Goal: Communication & Community: Answer question/provide support

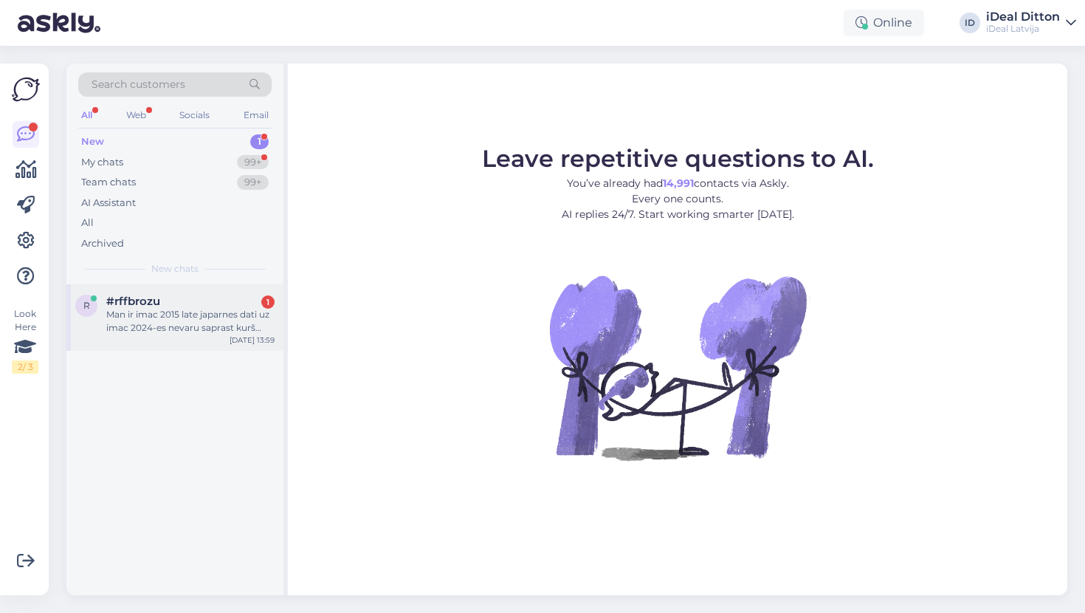
click at [204, 318] on div "Man ir imac 2015 late japarnes dati uz imac 2024-es nevaru saprast kurš vads va…" at bounding box center [190, 321] width 168 height 27
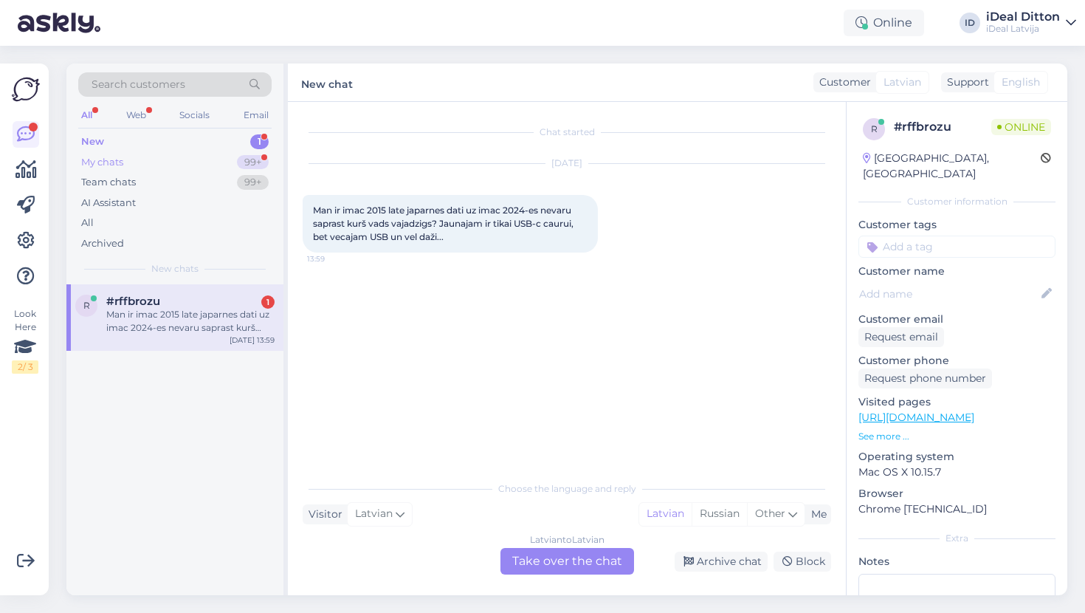
click at [104, 159] on div "My chats" at bounding box center [102, 162] width 42 height 15
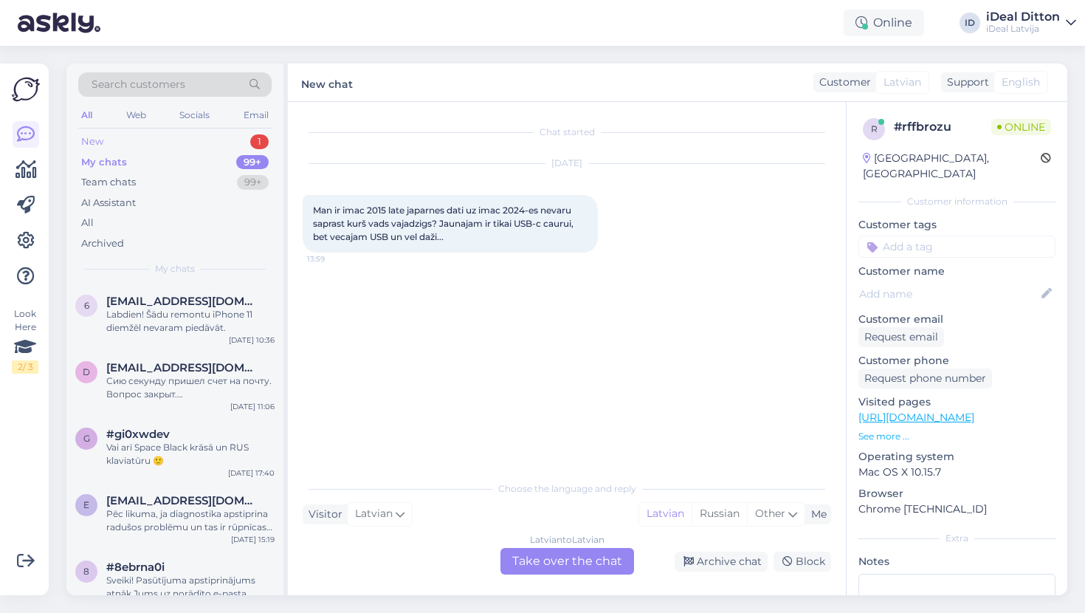
click at [108, 142] on div "New 1" at bounding box center [174, 141] width 193 height 21
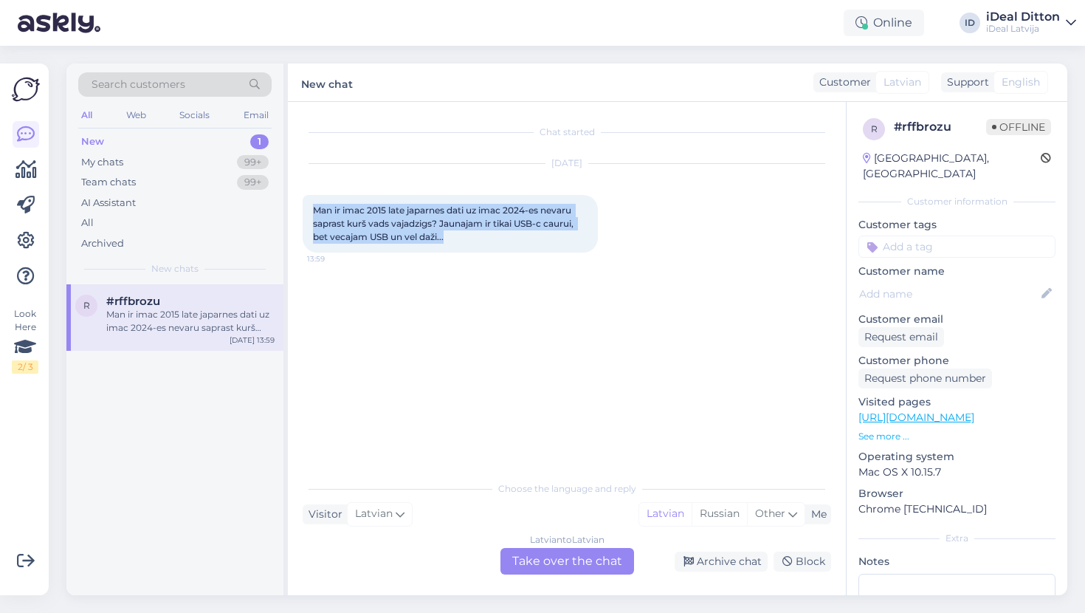
drag, startPoint x: 472, startPoint y: 247, endPoint x: 295, endPoint y: 202, distance: 182.7
click at [295, 202] on div "Chat started [DATE] Man ir imac 2015 late japarnes dati uz imac 2024-es nevaru …" at bounding box center [567, 348] width 558 height 493
copy span "Man ir imac 2015 late japarnes dati uz imac 2024-es nevaru saprast kurš vads va…"
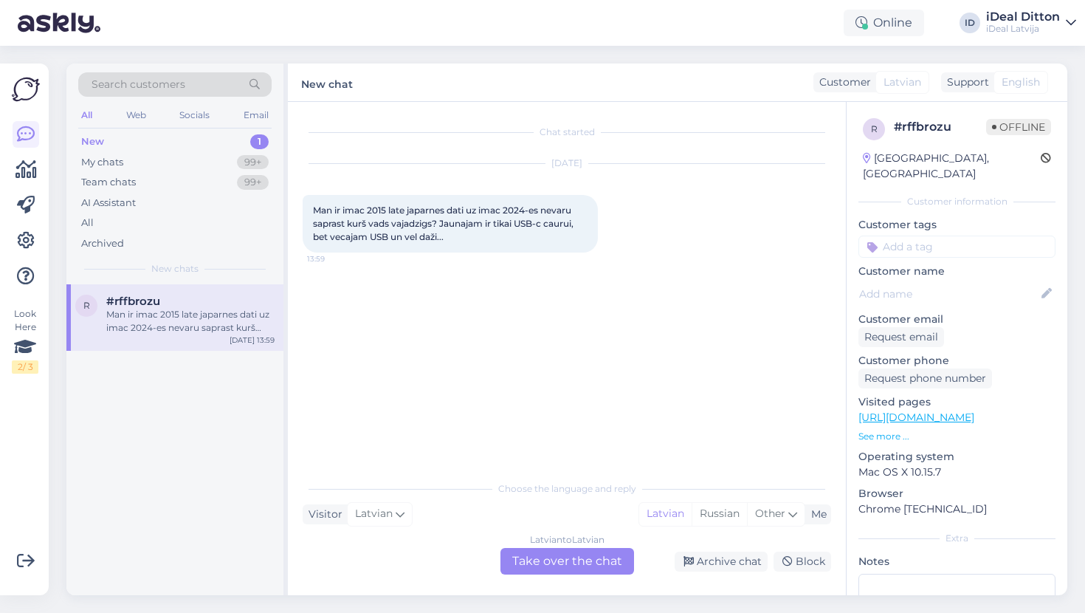
click at [607, 563] on div "Latvian to Latvian Take over the chat" at bounding box center [567, 561] width 134 height 27
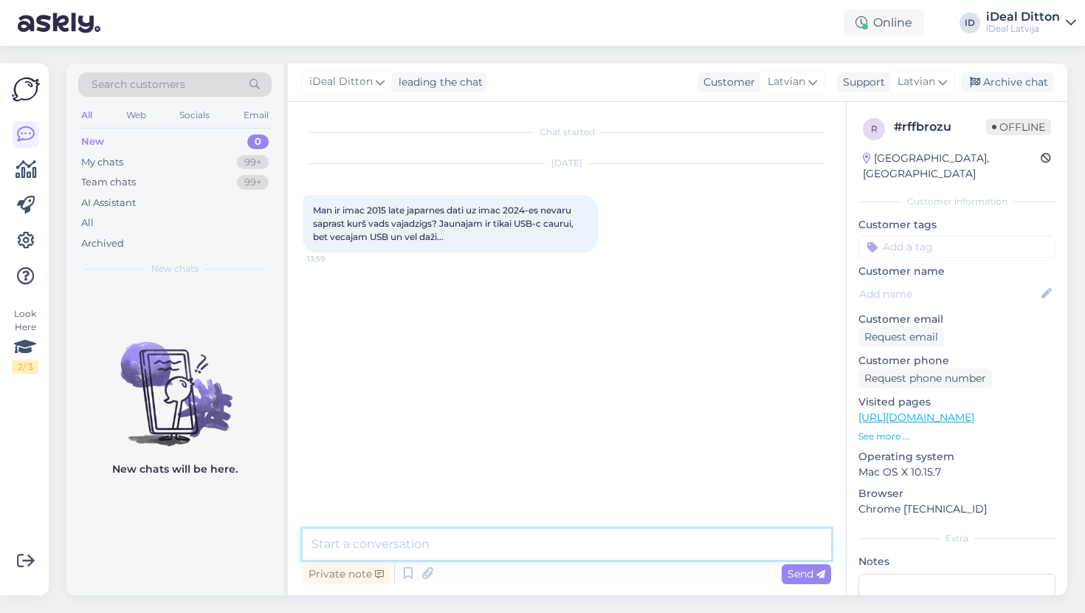
click at [474, 549] on textarea at bounding box center [567, 543] width 528 height 31
paste textarea "Labdien! Datu pārsūtīšanu var veikt arī caur Wi-Fi, izmantojot “Migration Assis…"
type textarea "Labdien! Datu pārsūtīšanu var veikt arī caur Wi-Fi, izmantojot “Migration Assis…"
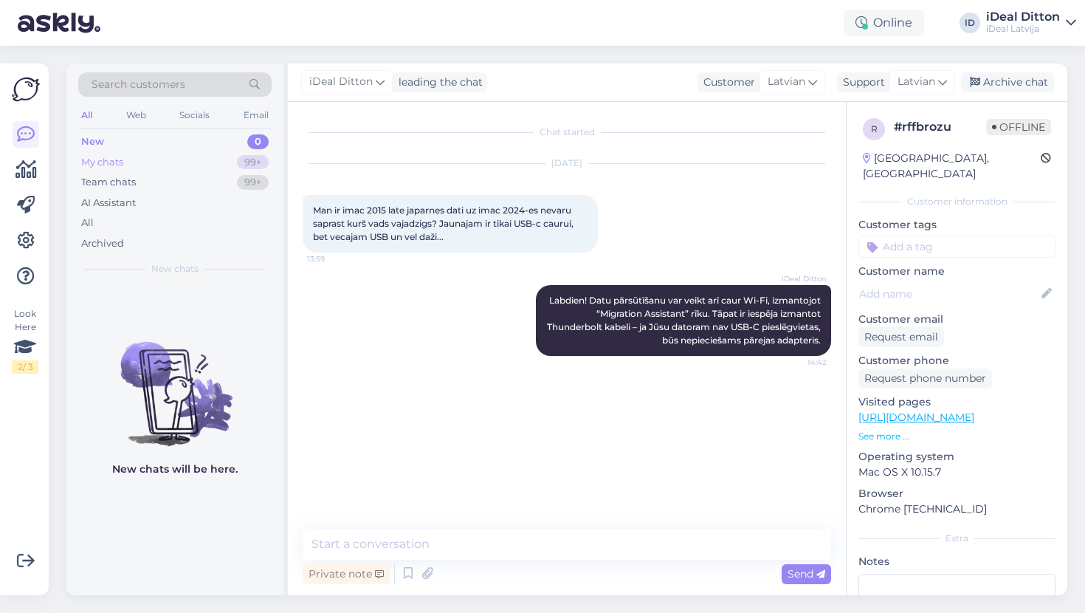
click at [113, 159] on div "My chats" at bounding box center [102, 162] width 42 height 15
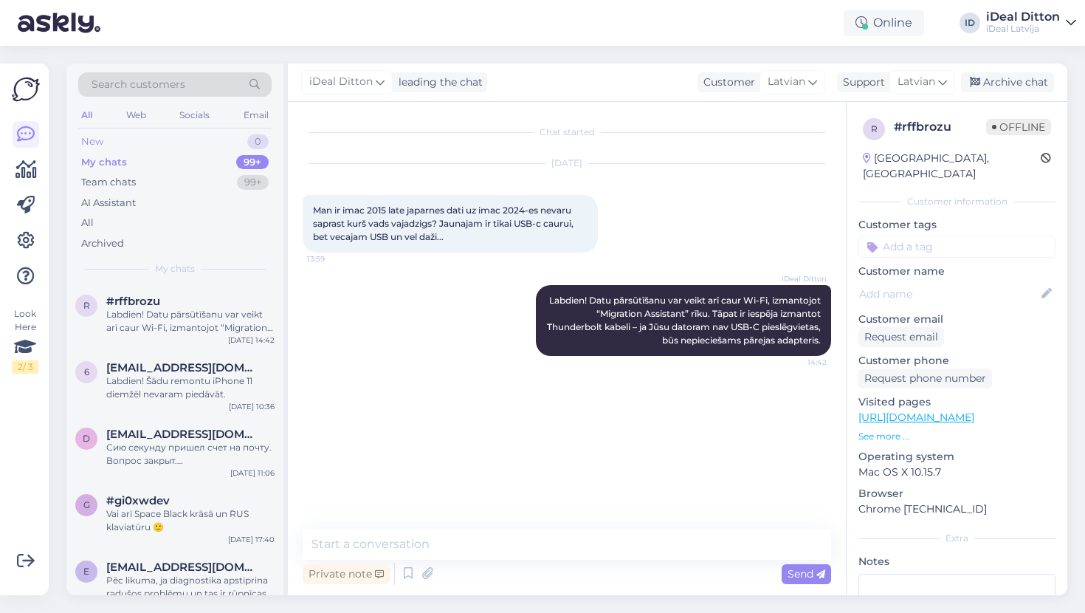
click at [110, 142] on div "New 0" at bounding box center [174, 141] width 193 height 21
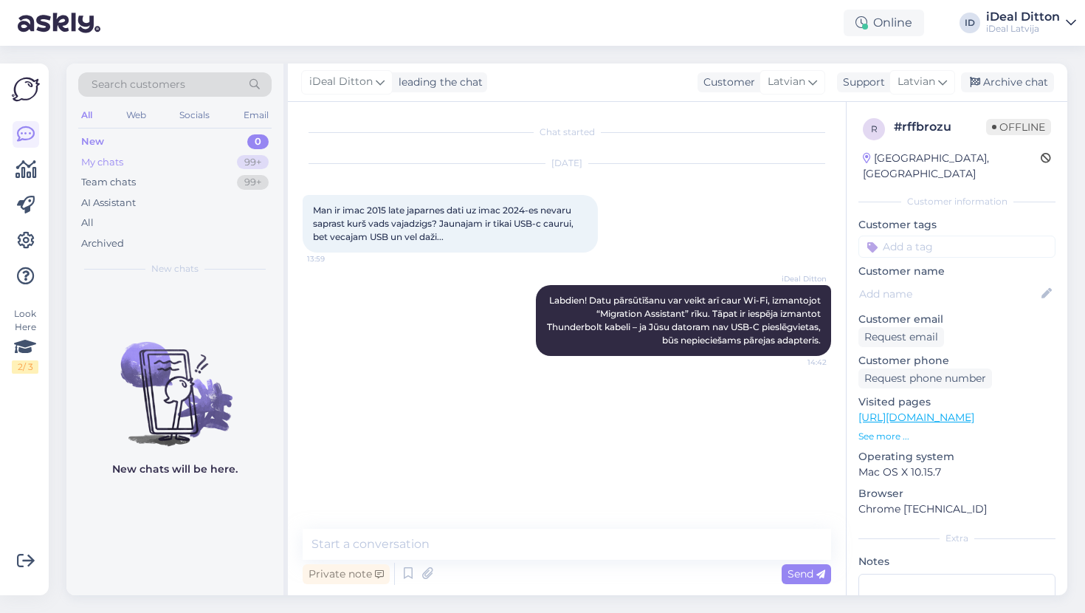
click at [99, 163] on div "My chats" at bounding box center [102, 162] width 42 height 15
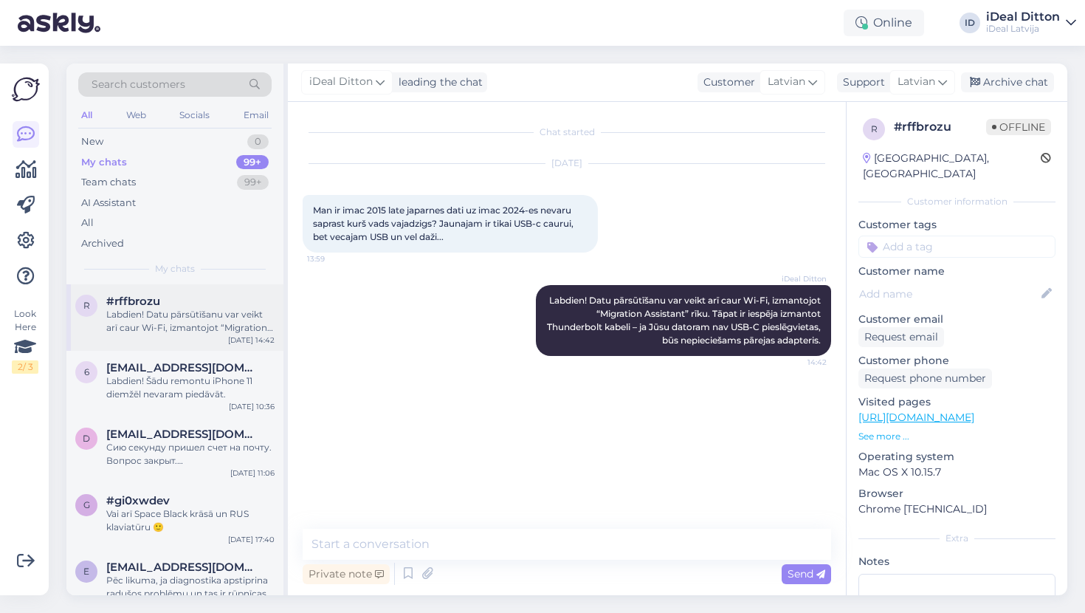
click at [160, 330] on div "Labdien! Datu pārsūtīšanu var veikt arī caur Wi-Fi, izmantojot “Migration Assis…" at bounding box center [190, 321] width 168 height 27
click at [158, 387] on div "Labdien! Šādu remontu iPhone 11 diemžēl nevaram piedāvāt." at bounding box center [190, 387] width 168 height 27
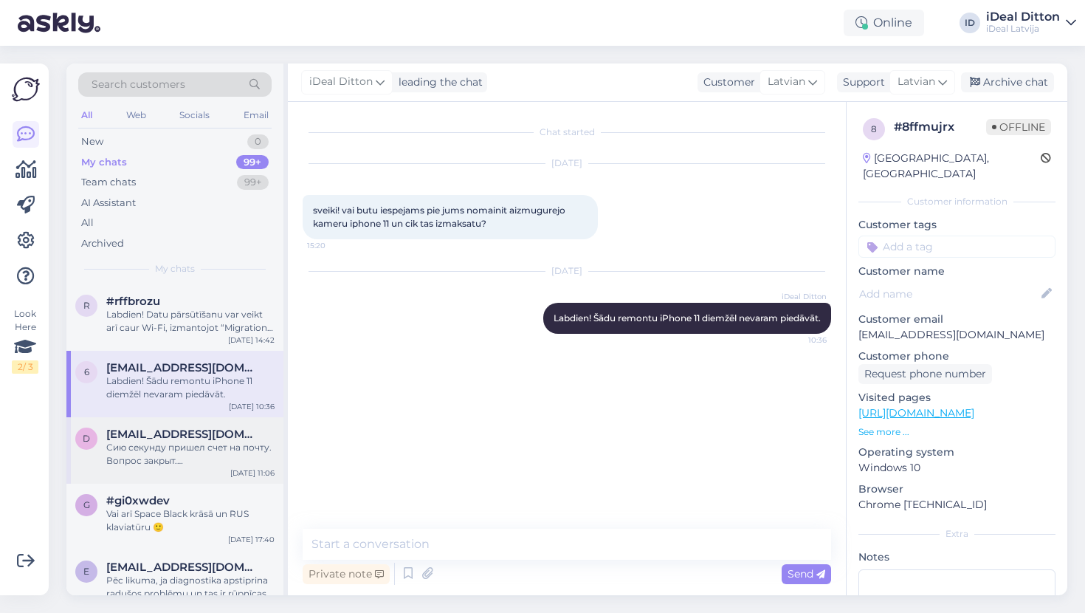
click at [155, 431] on span "[EMAIL_ADDRESS][DOMAIN_NAME]" at bounding box center [183, 433] width 154 height 13
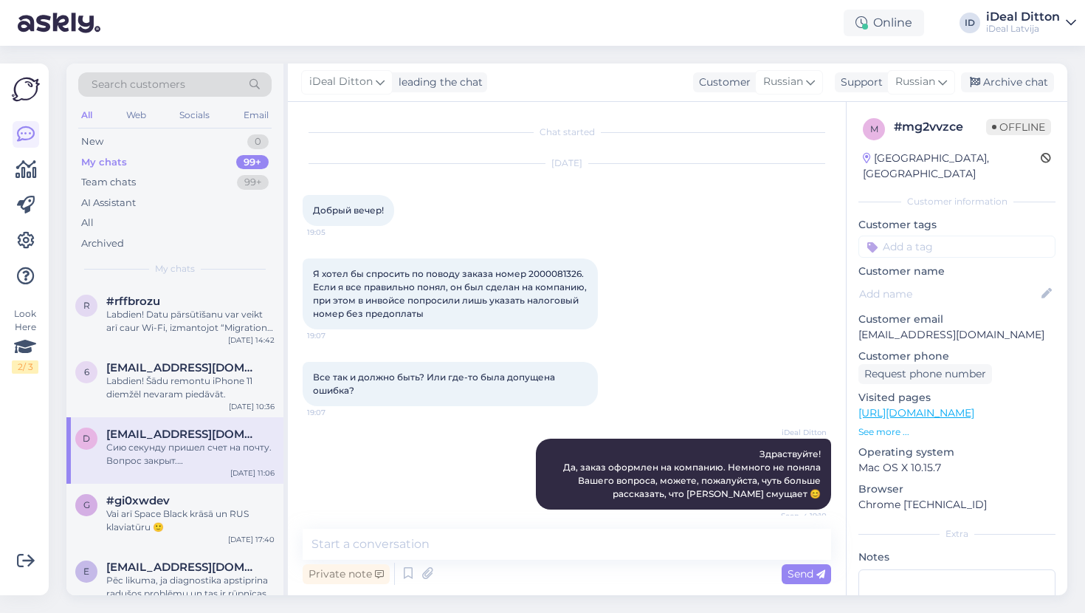
scroll to position [335, 0]
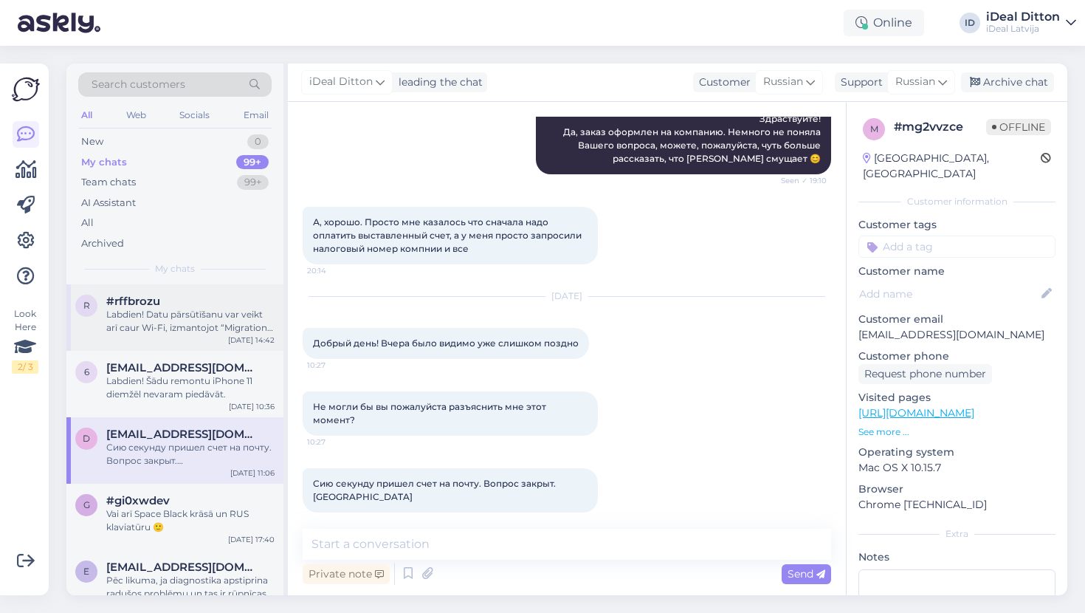
click at [156, 308] on div "Labdien! Datu pārsūtīšanu var veikt arī caur Wi-Fi, izmantojot “Migration Assis…" at bounding box center [190, 321] width 168 height 27
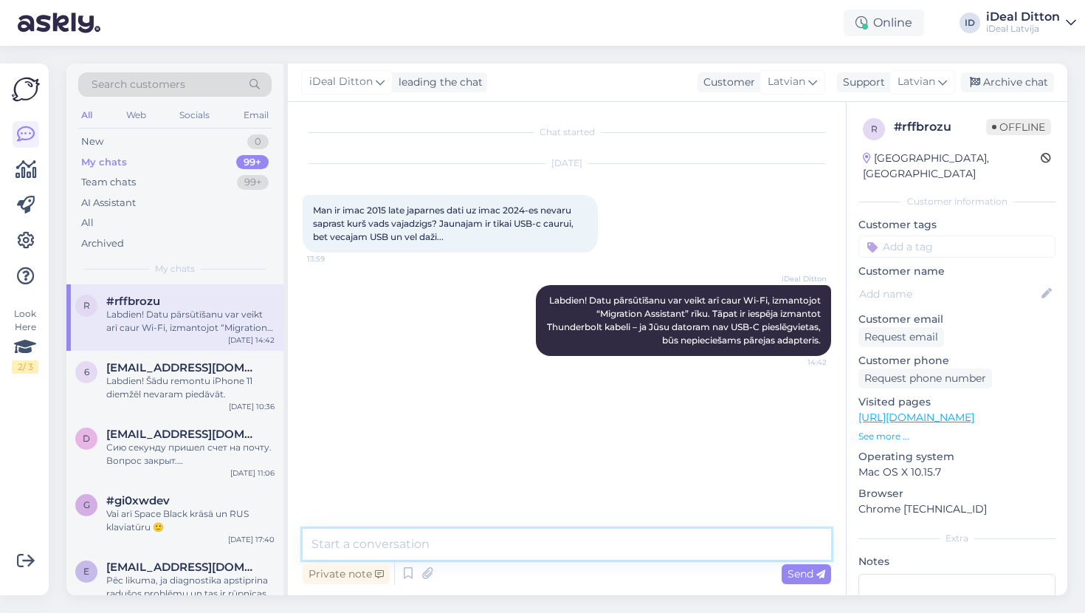
click at [504, 544] on textarea at bounding box center [567, 543] width 528 height 31
paste textarea "[URL][DOMAIN_NAME]"
type textarea "[URL][DOMAIN_NAME]"
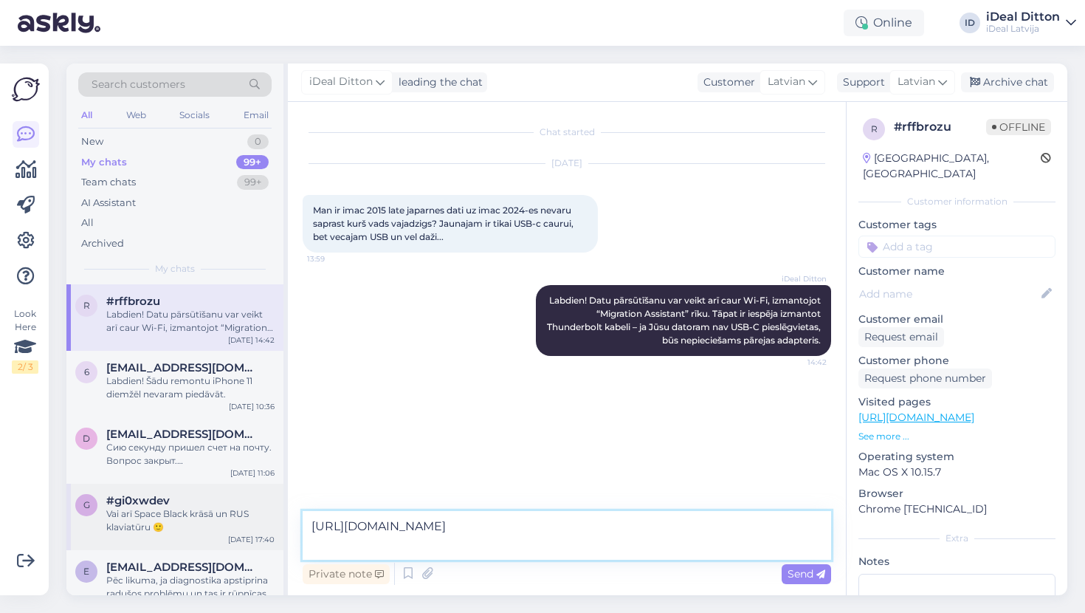
drag, startPoint x: 325, startPoint y: 546, endPoint x: 275, endPoint y: 521, distance: 56.1
click at [275, 521] on div "Search customers All Web Socials Email New 0 My chats 99+ Team chats 99+ AI Ass…" at bounding box center [566, 328] width 1001 height 531
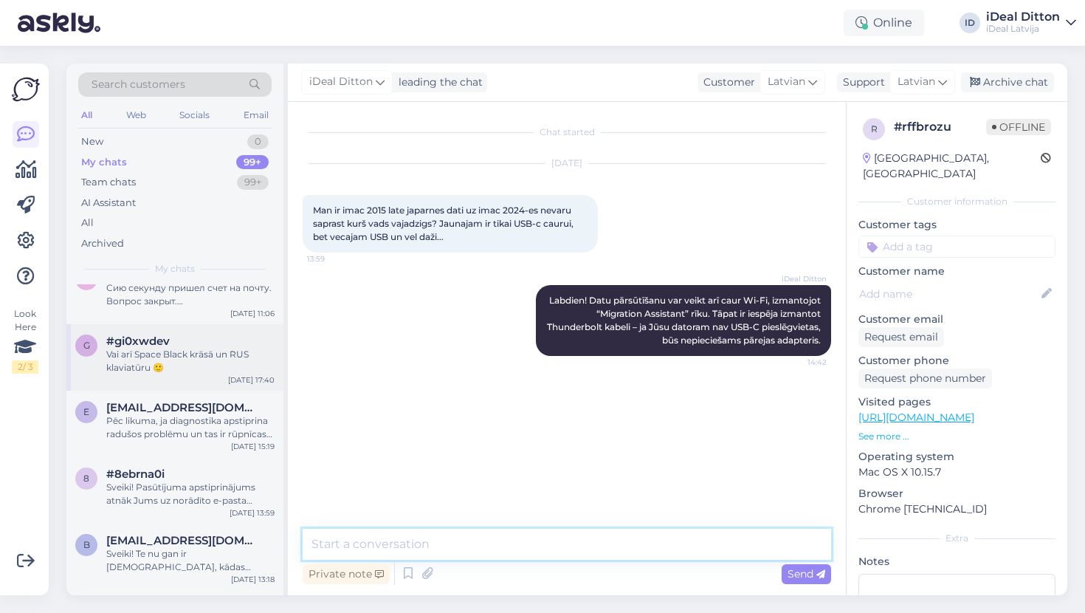
scroll to position [210, 0]
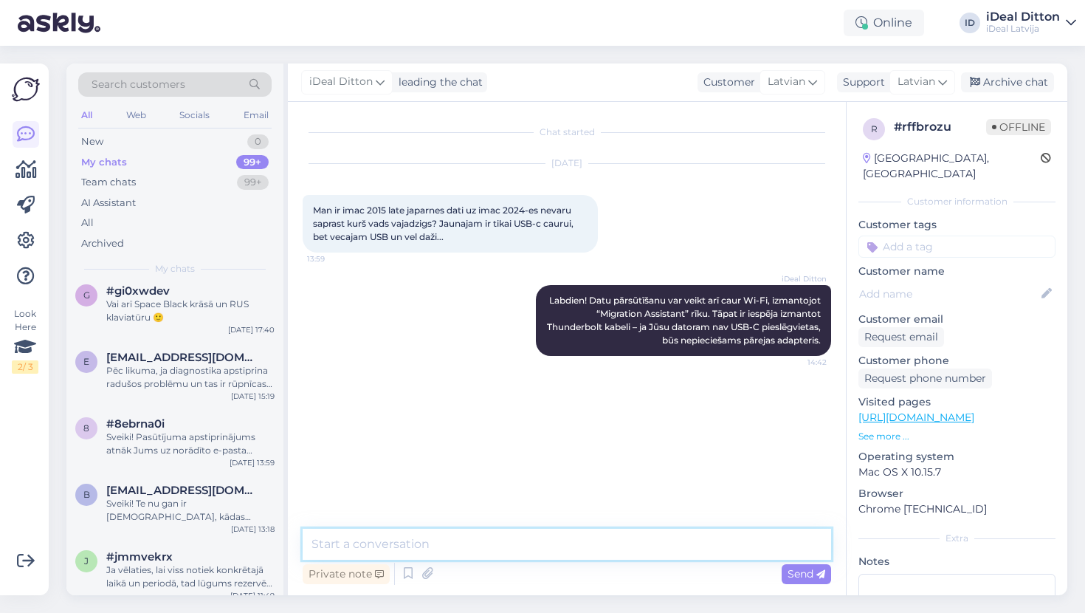
click at [500, 545] on textarea at bounding box center [567, 543] width 528 height 31
paste textarea "[URL][DOMAIN_NAME]"
type textarea "[URL][DOMAIN_NAME]"
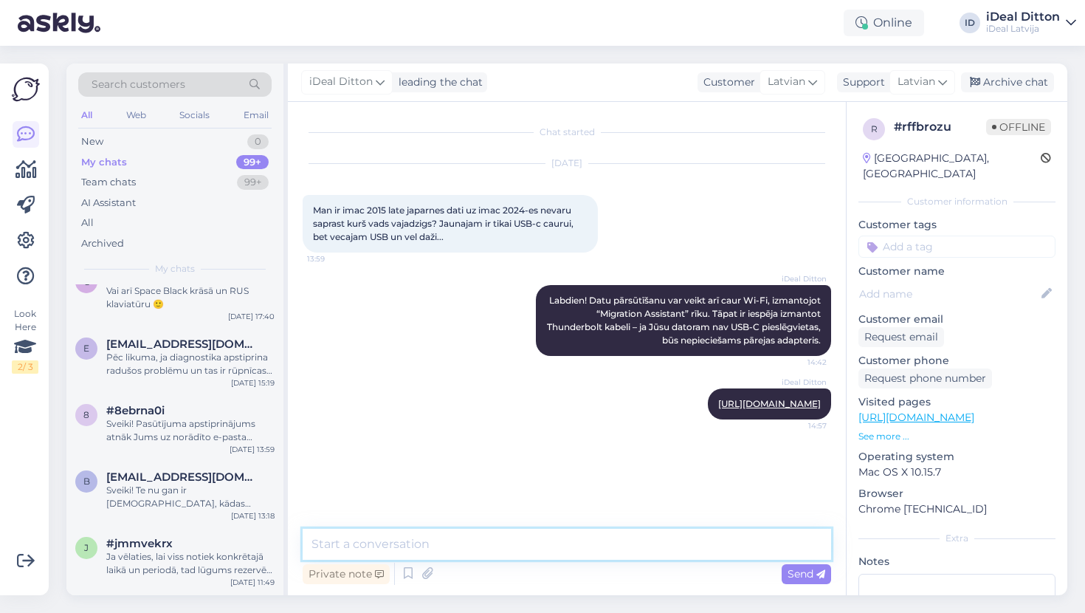
paste textarea "[URL][DOMAIN_NAME]"
type textarea "[URL][DOMAIN_NAME]"
paste textarea "[URL][DOMAIN_NAME]"
type textarea "[URL][DOMAIN_NAME]"
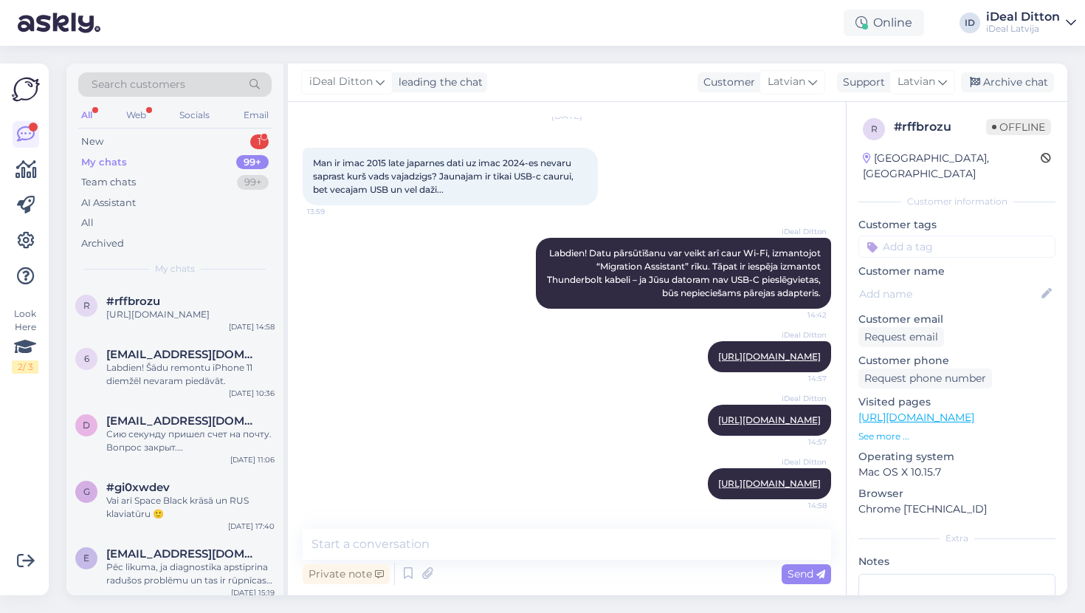
scroll to position [0, 0]
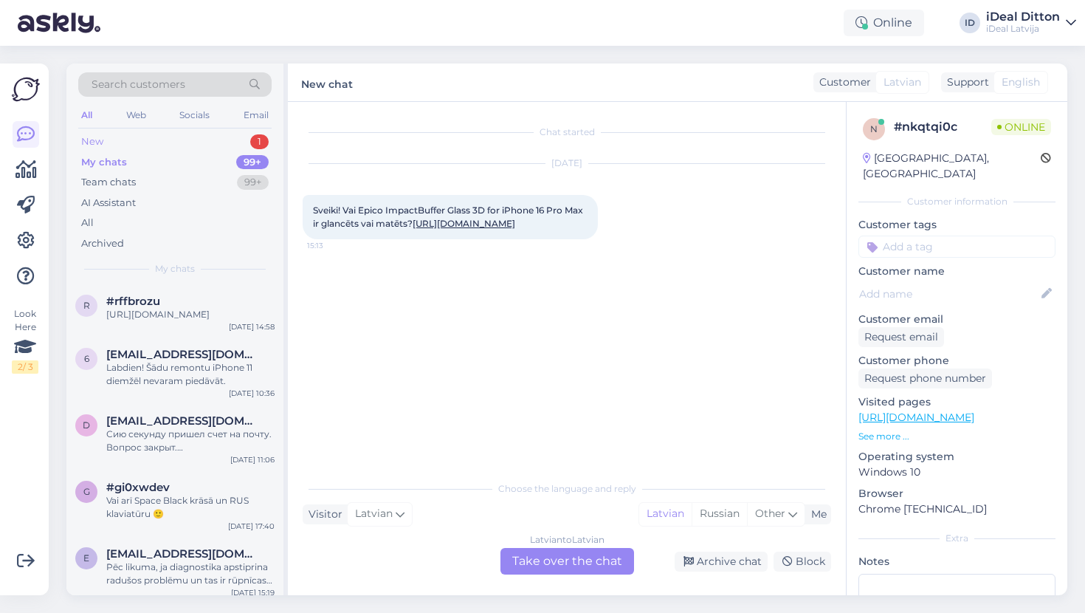
click at [174, 136] on div "New 1" at bounding box center [174, 141] width 193 height 21
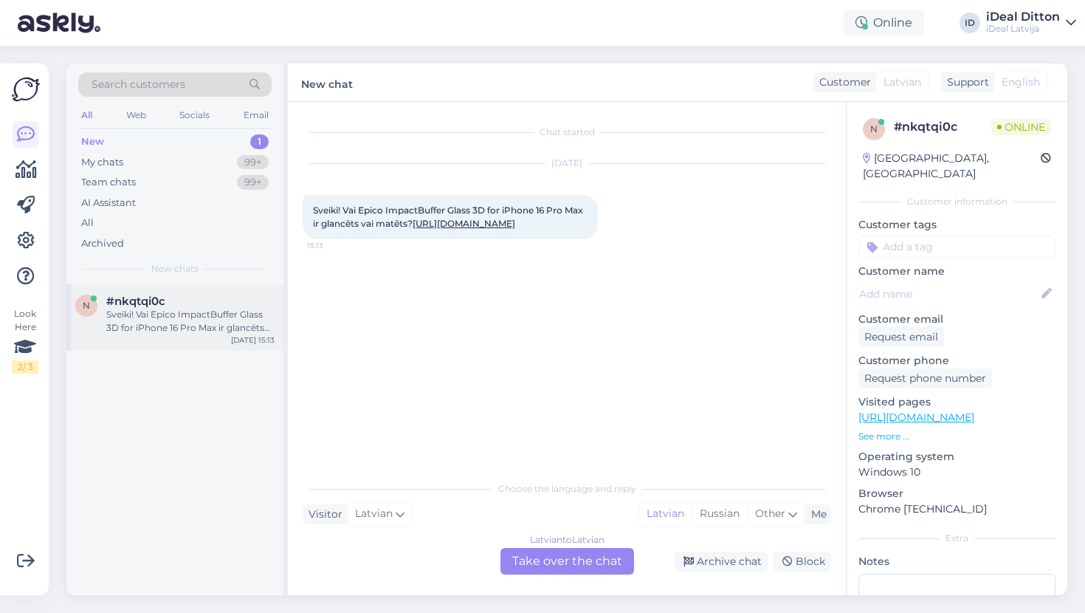
click at [249, 317] on div "Sveiki! Vai Epico ImpactBuffer Glass 3D for iPhone 16 Pro Max ir glancēts vai m…" at bounding box center [190, 321] width 168 height 27
click at [480, 229] on link "[URL][DOMAIN_NAME]" at bounding box center [464, 223] width 103 height 11
click at [578, 566] on div "Latvian to Latvian Take over the chat" at bounding box center [567, 561] width 134 height 27
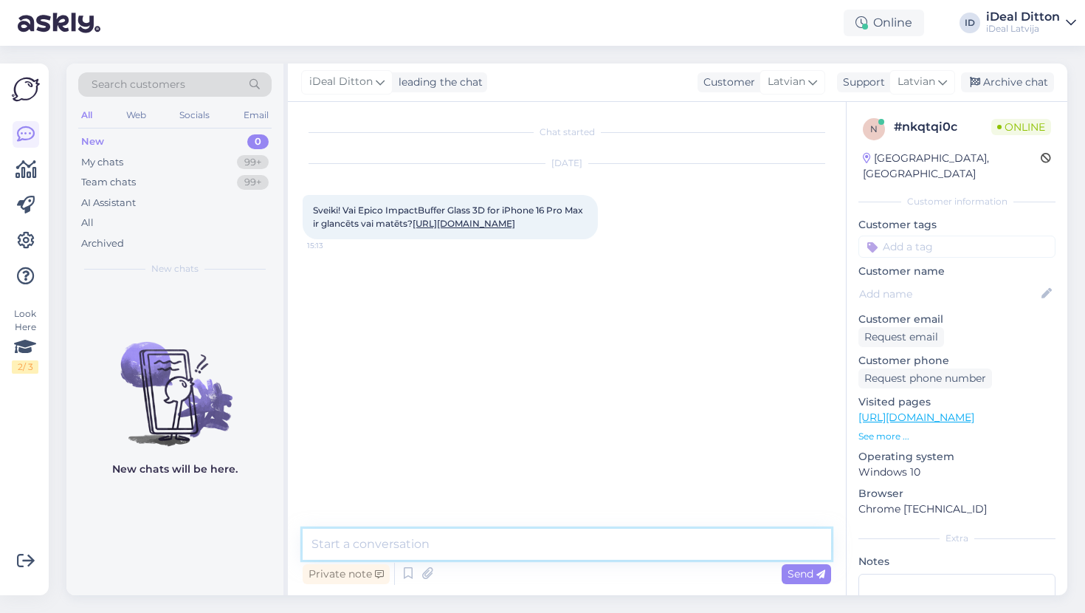
click at [500, 540] on textarea at bounding box center [567, 543] width 528 height 31
type textarea "Sveiki. Glancēts."
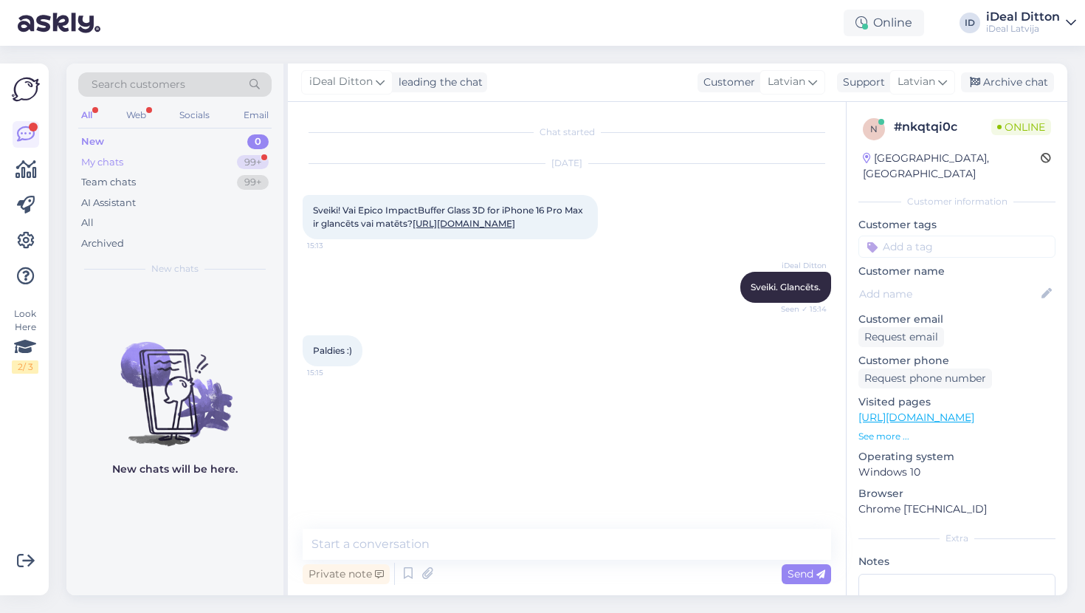
click at [98, 166] on div "My chats" at bounding box center [102, 162] width 42 height 15
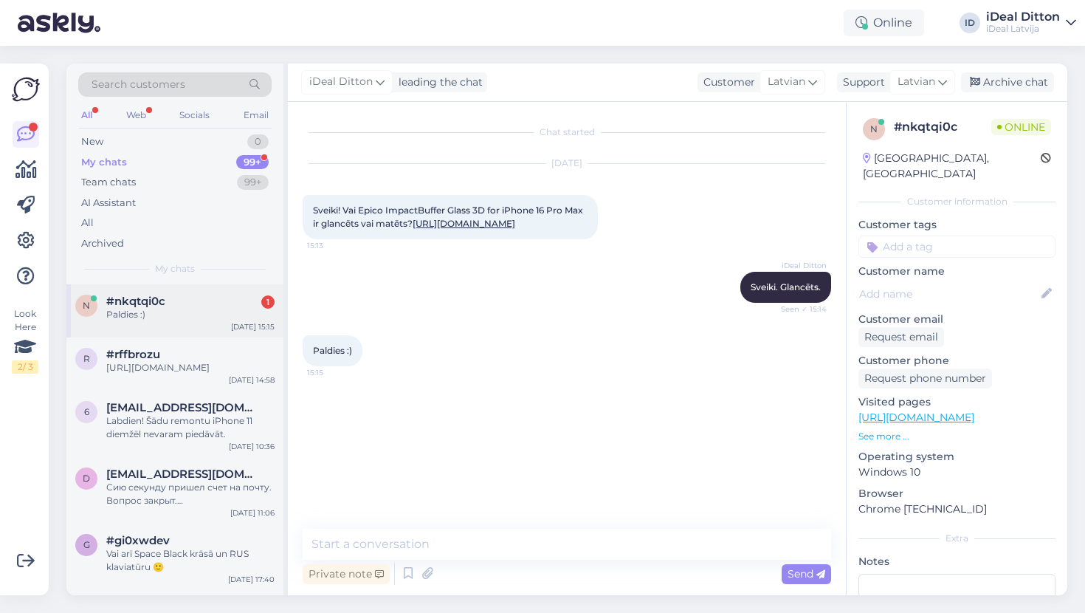
click at [193, 314] on div "Paldies :)" at bounding box center [190, 314] width 168 height 13
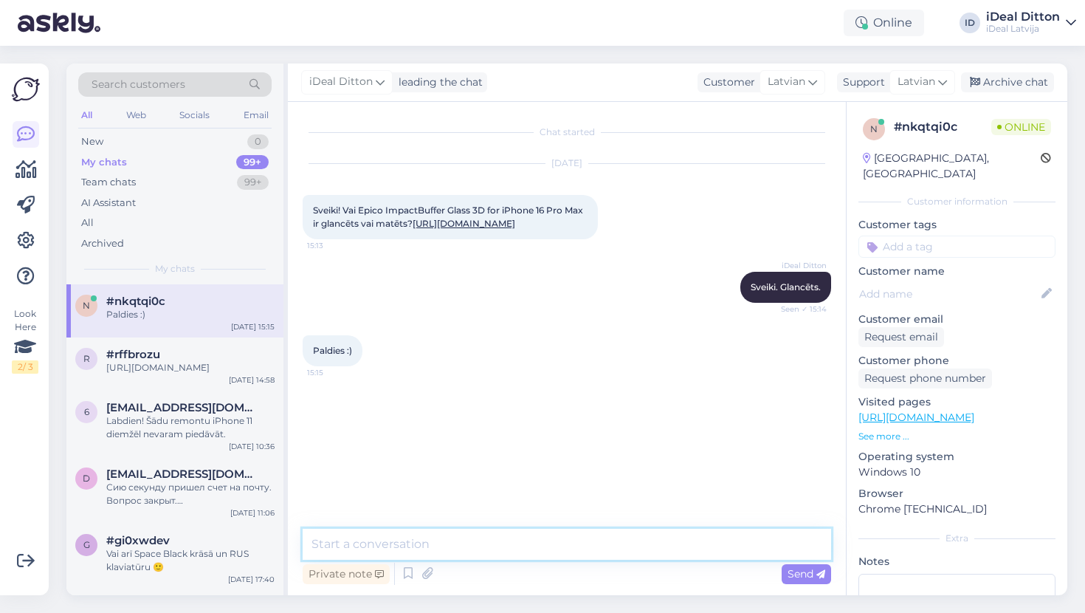
click at [493, 541] on textarea at bounding box center [567, 543] width 528 height 31
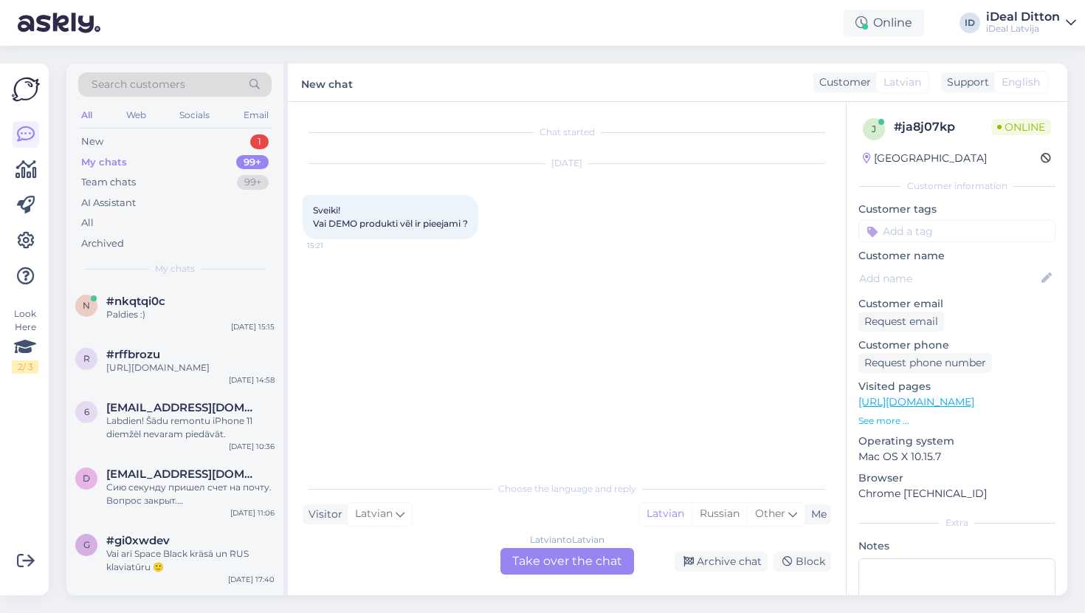
click at [586, 567] on div "Latvian to Latvian Take over the chat" at bounding box center [567, 561] width 134 height 27
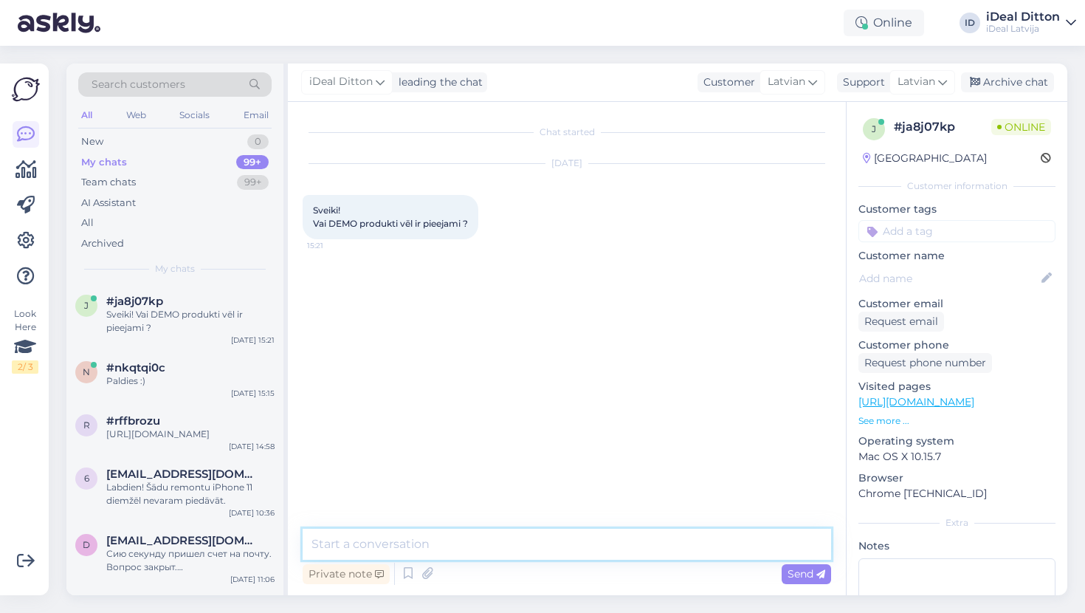
click at [526, 541] on textarea at bounding box center [567, 543] width 528 height 31
paste textarea "[URL][DOMAIN_NAME]"
type textarea "Labdien. [PERSON_NAME] : [URL][DOMAIN_NAME]"
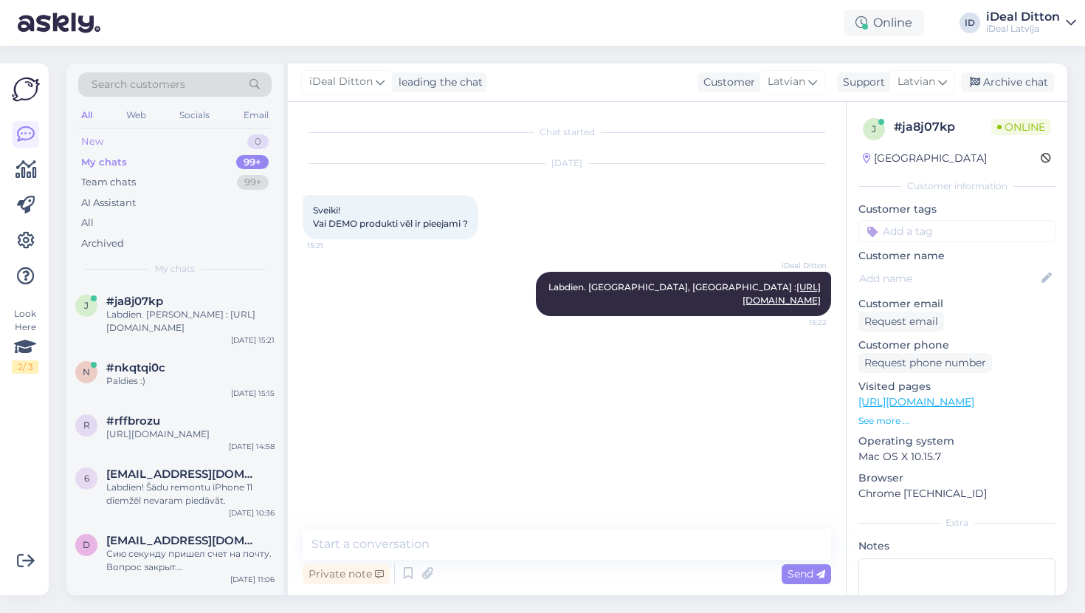
click at [108, 141] on div "New 0" at bounding box center [174, 141] width 193 height 21
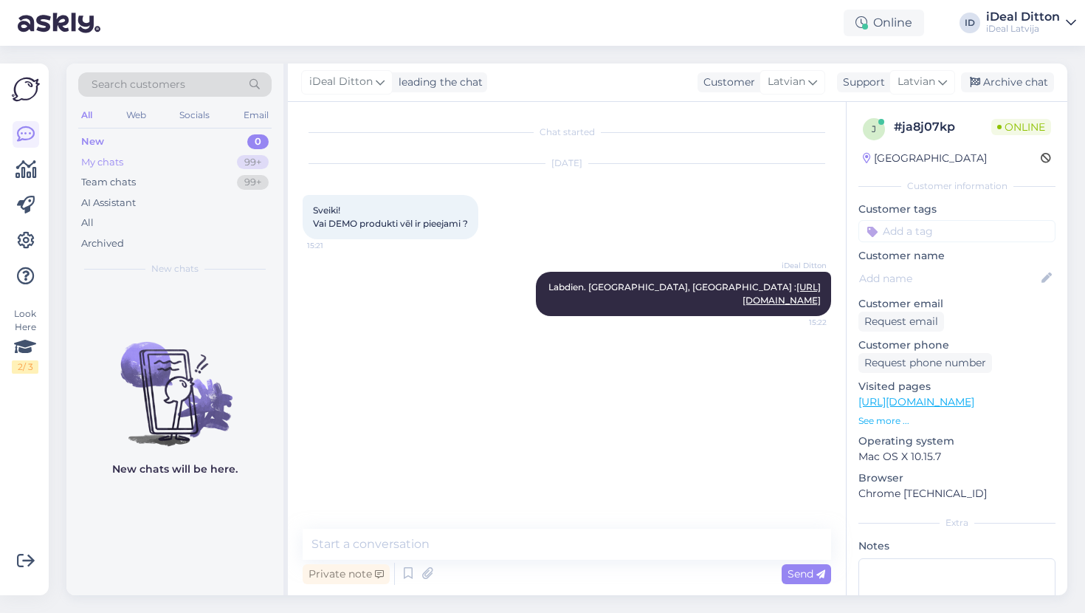
click at [106, 161] on div "My chats" at bounding box center [102, 162] width 42 height 15
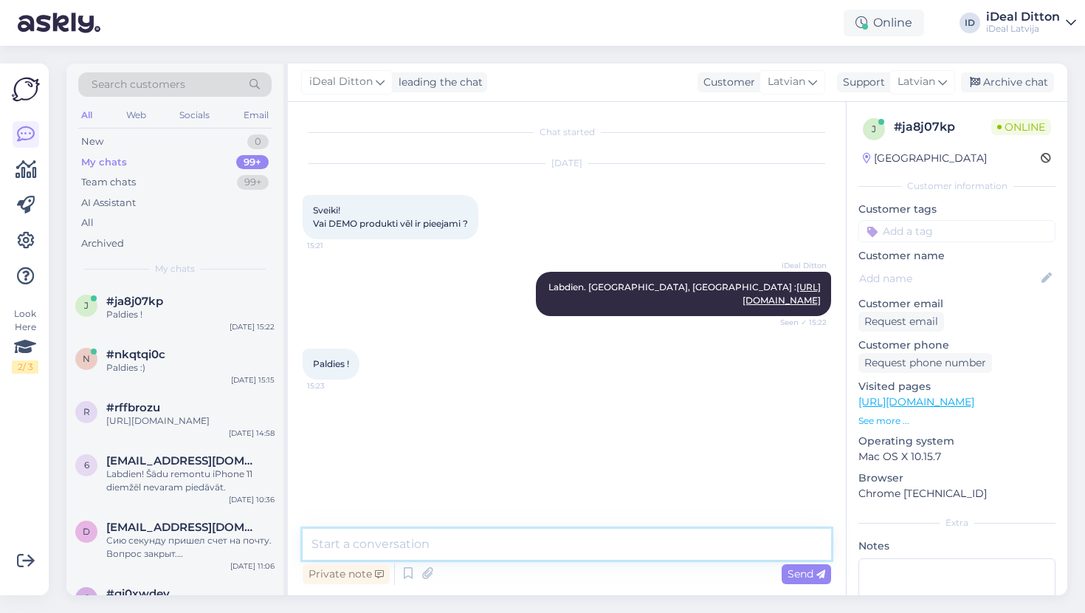
click at [377, 551] on textarea at bounding box center [567, 543] width 528 height 31
type textarea "Lūdzu, jauku dienu."
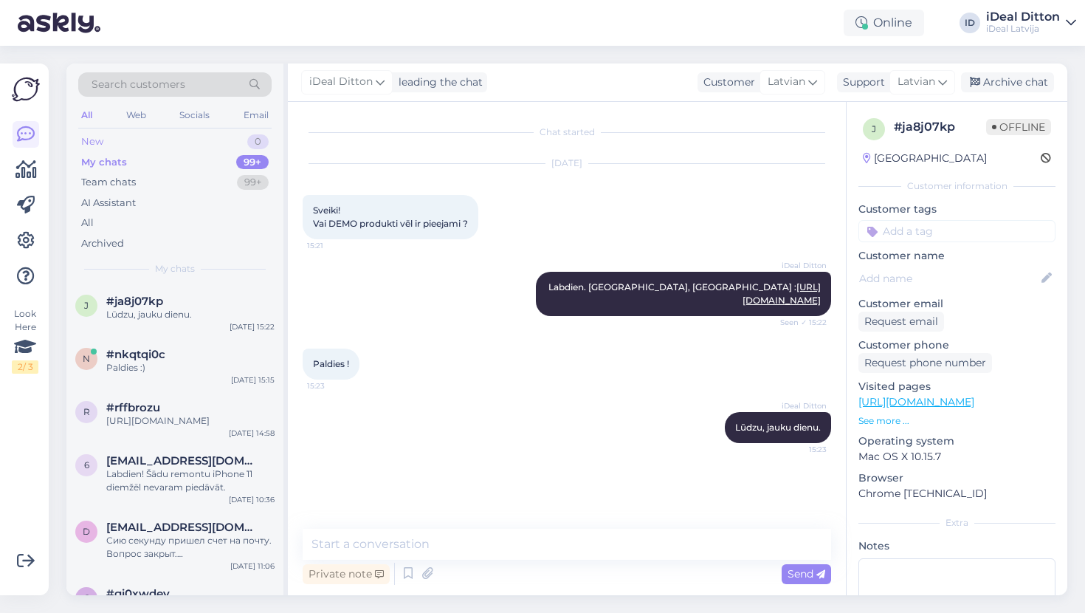
click at [106, 138] on div "New 0" at bounding box center [174, 141] width 193 height 21
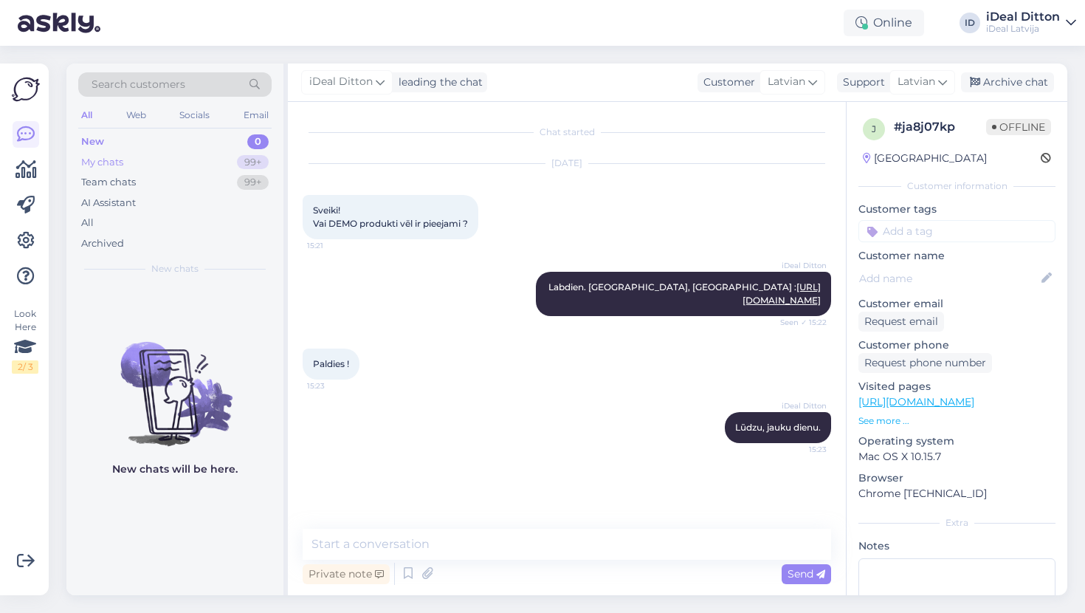
click at [108, 166] on div "My chats" at bounding box center [102, 162] width 42 height 15
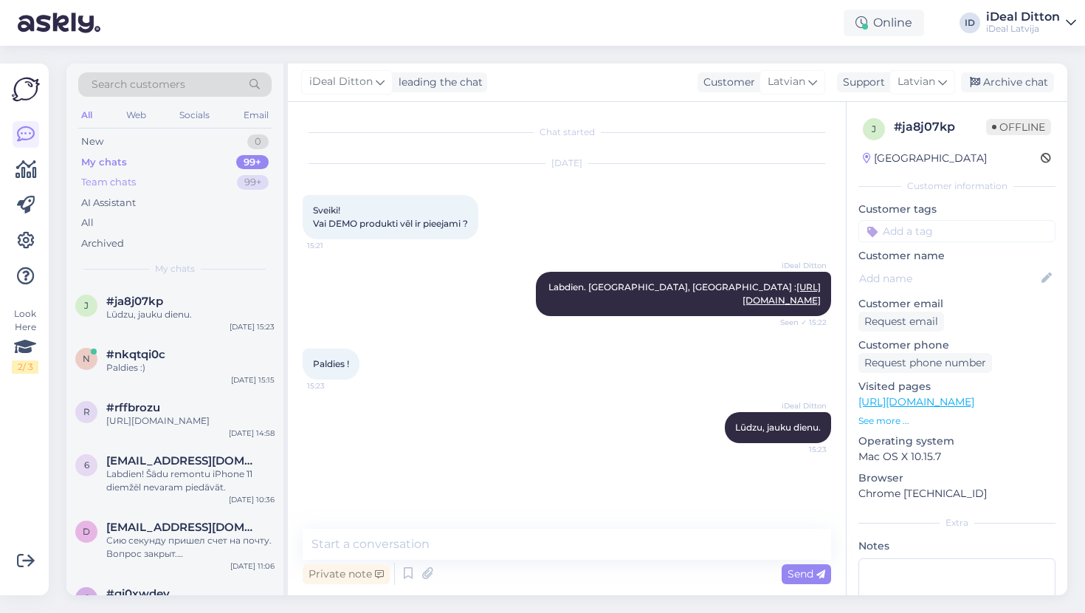
click at [108, 183] on div "Team chats" at bounding box center [108, 182] width 55 height 15
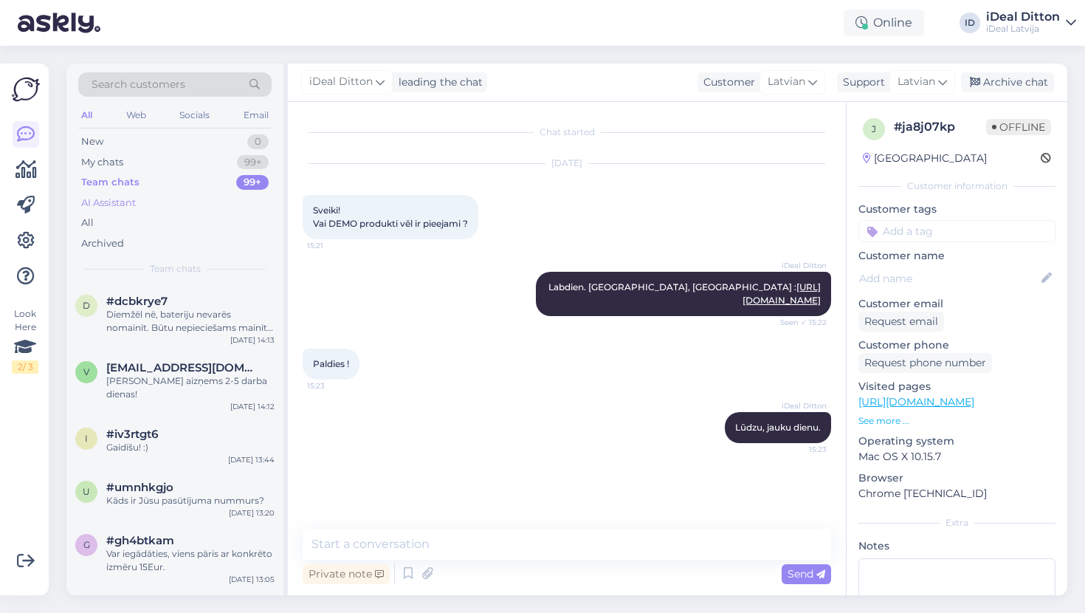
click at [109, 204] on div "AI Assistant" at bounding box center [108, 203] width 55 height 15
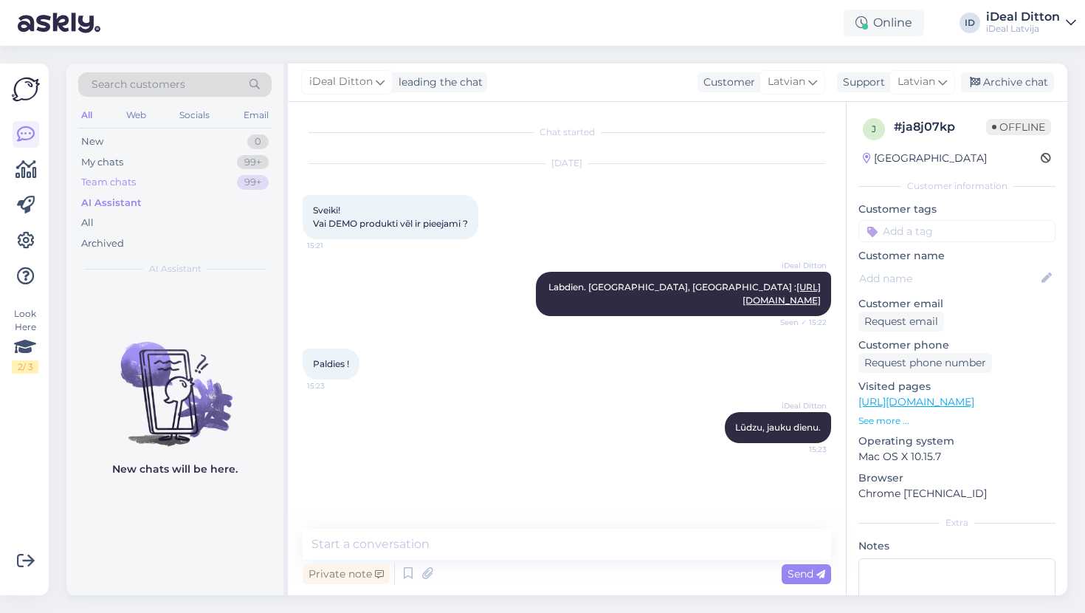
click at [106, 184] on div "Team chats" at bounding box center [108, 182] width 55 height 15
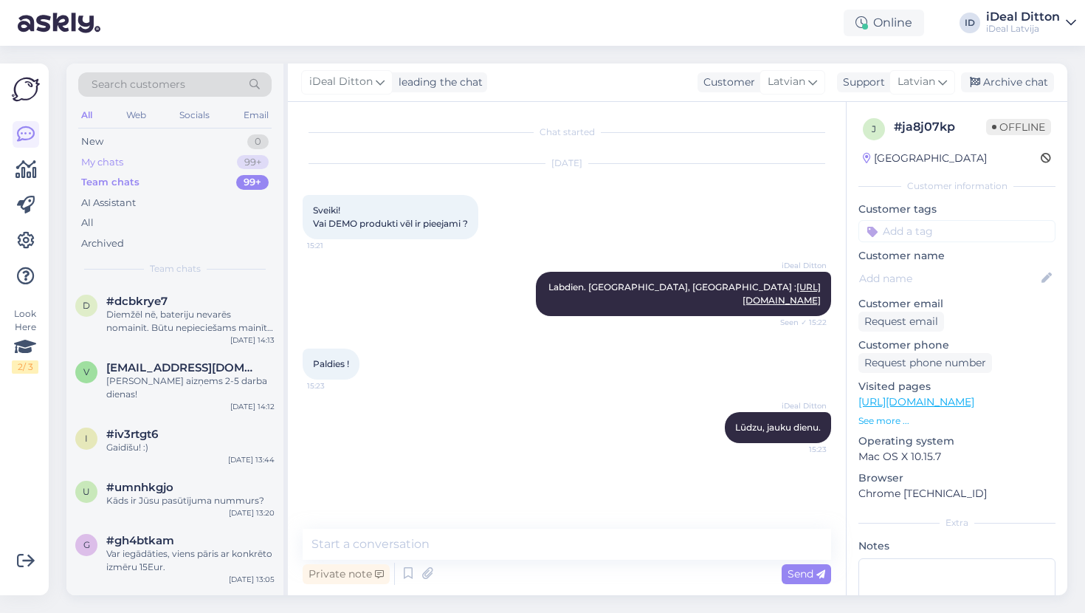
click at [103, 157] on div "My chats" at bounding box center [102, 162] width 42 height 15
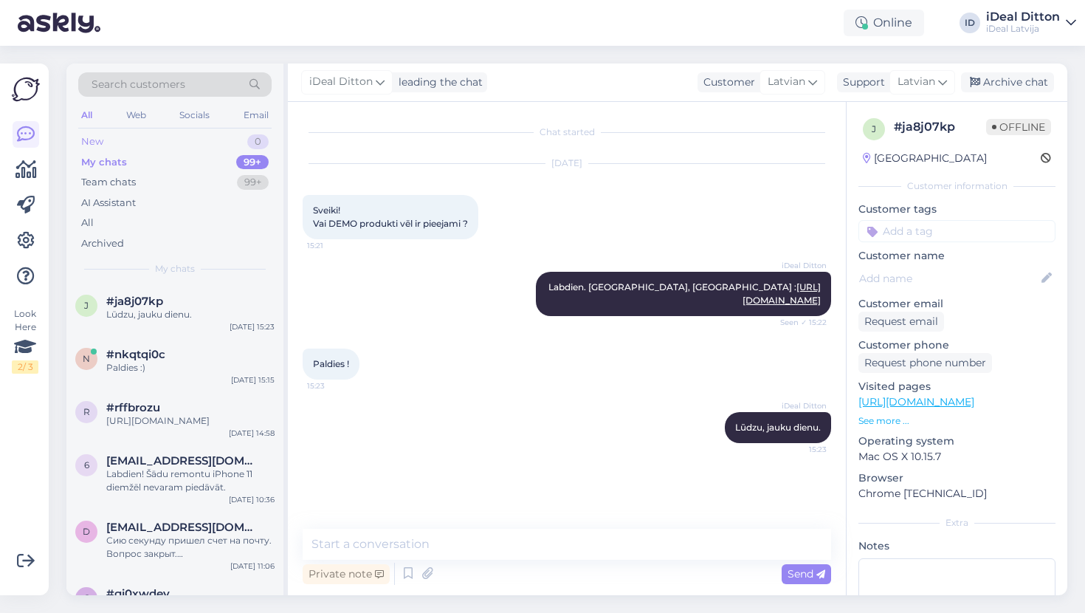
click at [97, 141] on div "New" at bounding box center [92, 141] width 22 height 15
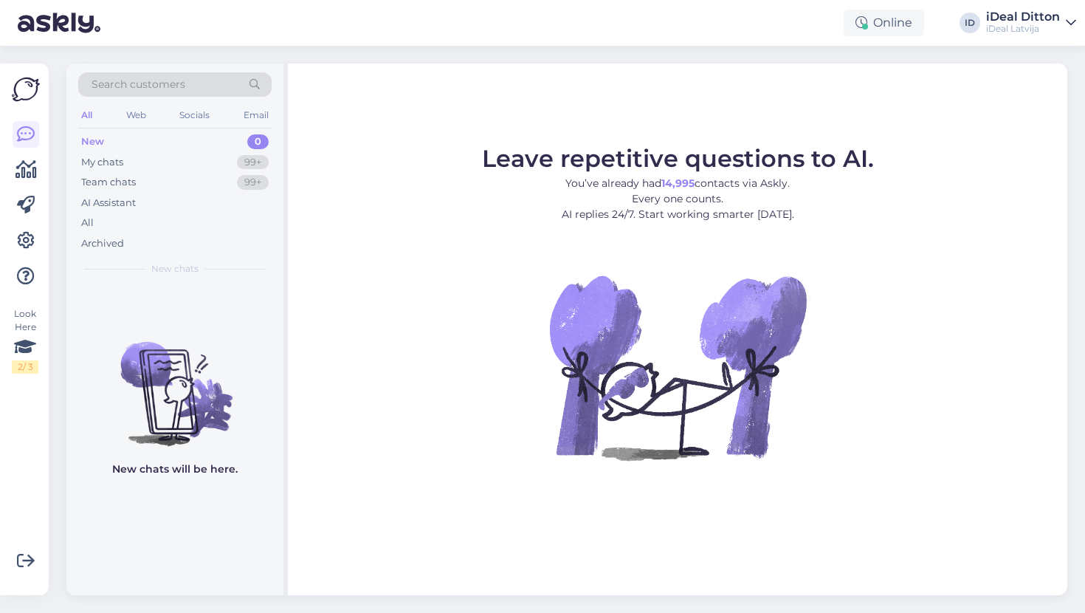
click at [1069, 27] on icon at bounding box center [1071, 23] width 10 height 12
click at [848, 77] on div "Leave repetitive questions to AI. You’ve already had 14,995 contacts via Askly.…" at bounding box center [677, 328] width 779 height 531
click at [866, 28] on div at bounding box center [865, 27] width 6 height 6
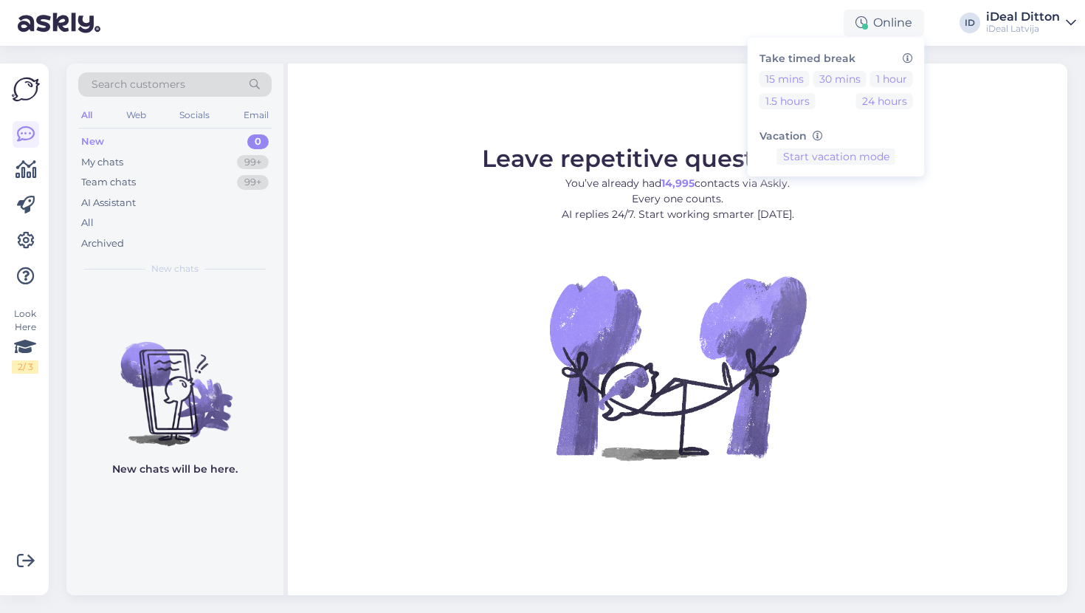
click at [680, 101] on div "Leave repetitive questions to AI. You’ve already had 14,995 contacts via Askly.…" at bounding box center [677, 328] width 779 height 531
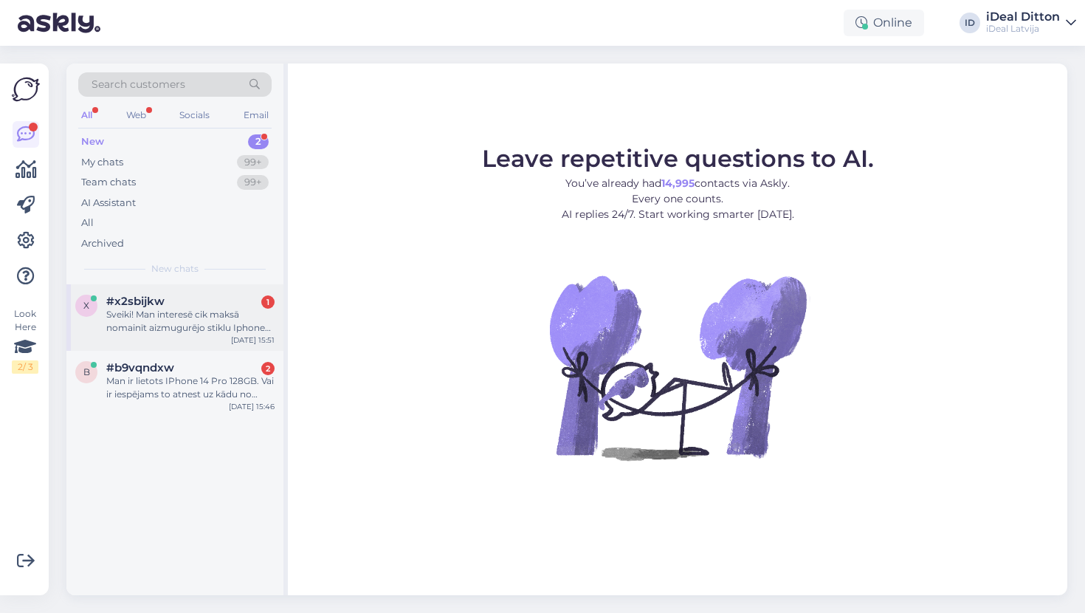
click at [200, 318] on div "Sveiki! Man interesē cik maksā nomainīt aizmugurējo stiklu Iphone 15 pro max un…" at bounding box center [190, 321] width 168 height 27
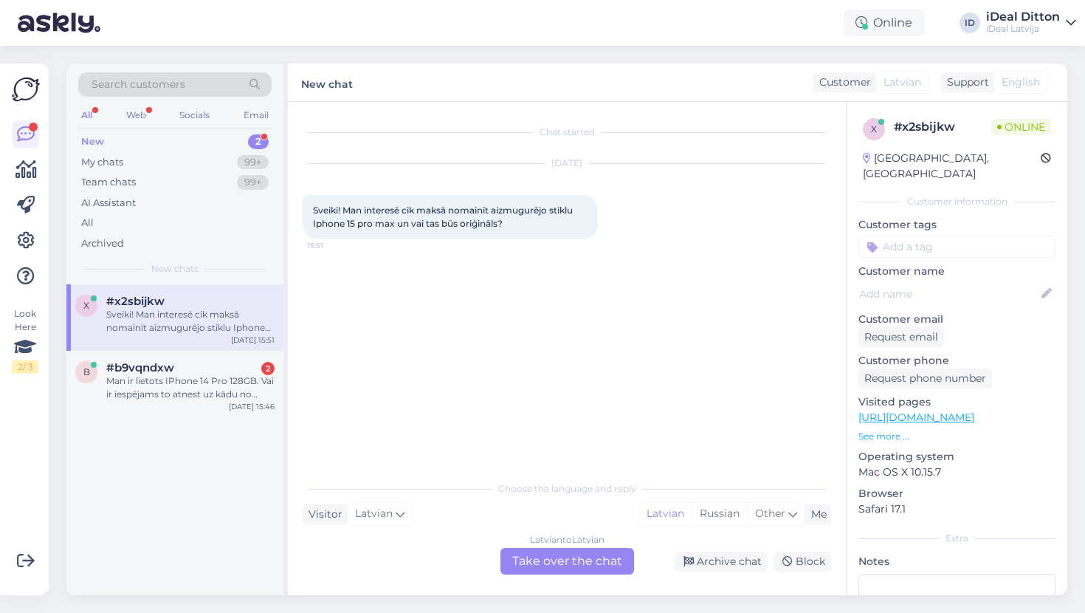
click at [558, 569] on div "Latvian to Latvian Take over the chat" at bounding box center [567, 561] width 134 height 27
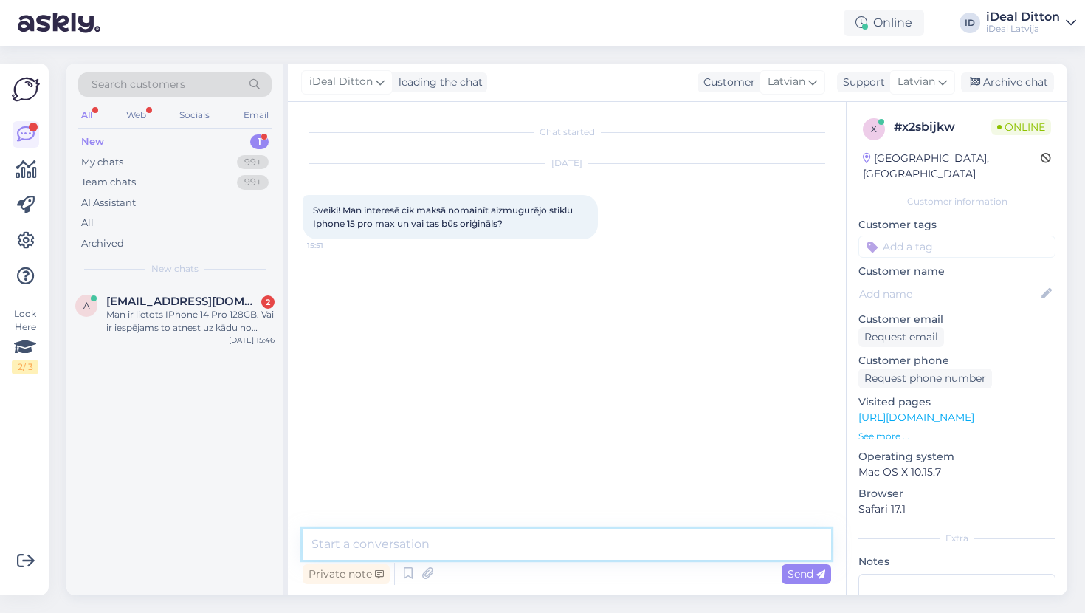
click at [493, 551] on textarea at bounding box center [567, 543] width 528 height 31
type textarea "Labdien. 219,00 EUR. tas bus originals."
drag, startPoint x: 544, startPoint y: 547, endPoint x: 280, endPoint y: 549, distance: 263.5
click at [280, 549] on div "Search customers All Web Socials Email New 1 My chats 99+ Team chats 99+ AI Ass…" at bounding box center [566, 328] width 1001 height 531
paste textarea "Labdien! Cena ir 219,00 EUR. Tas būs oriģināls."
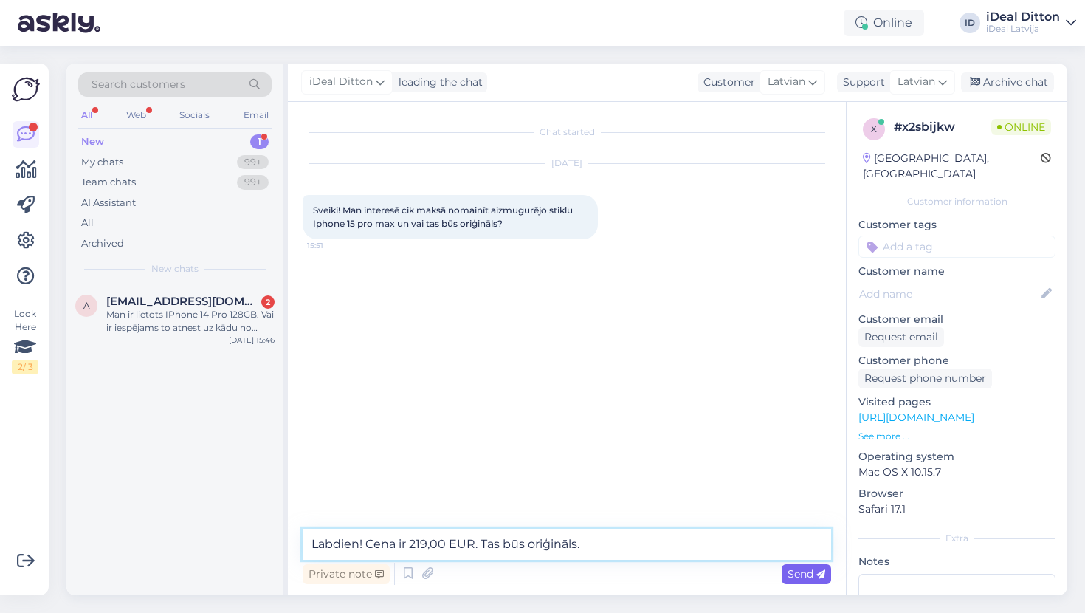
type textarea "Labdien! Cena ir 219,00 EUR. Tas būs oriģināls."
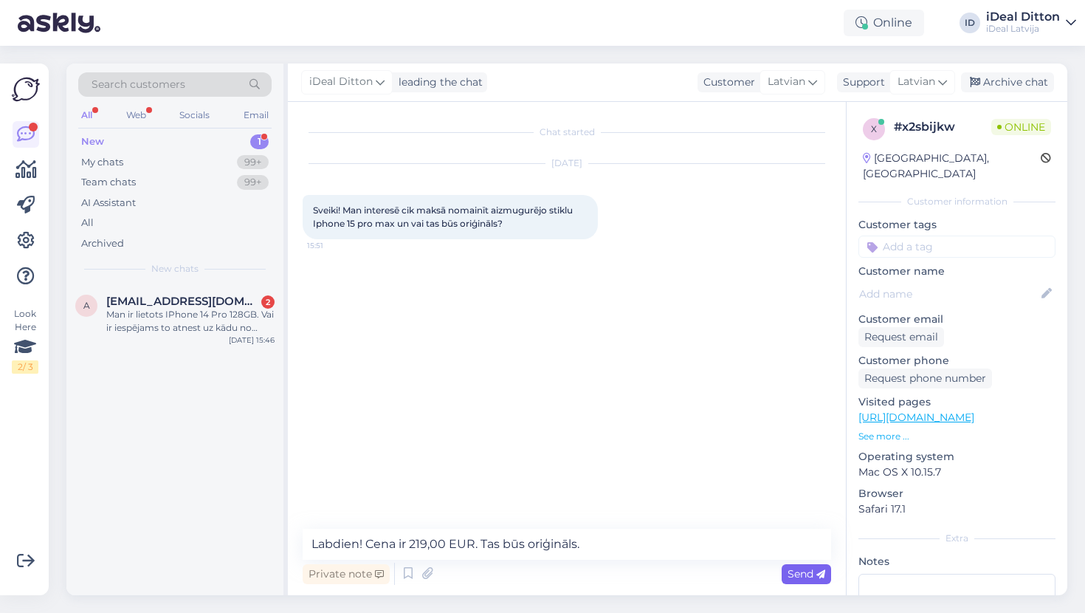
click at [804, 579] on span "Send" at bounding box center [806, 573] width 38 height 13
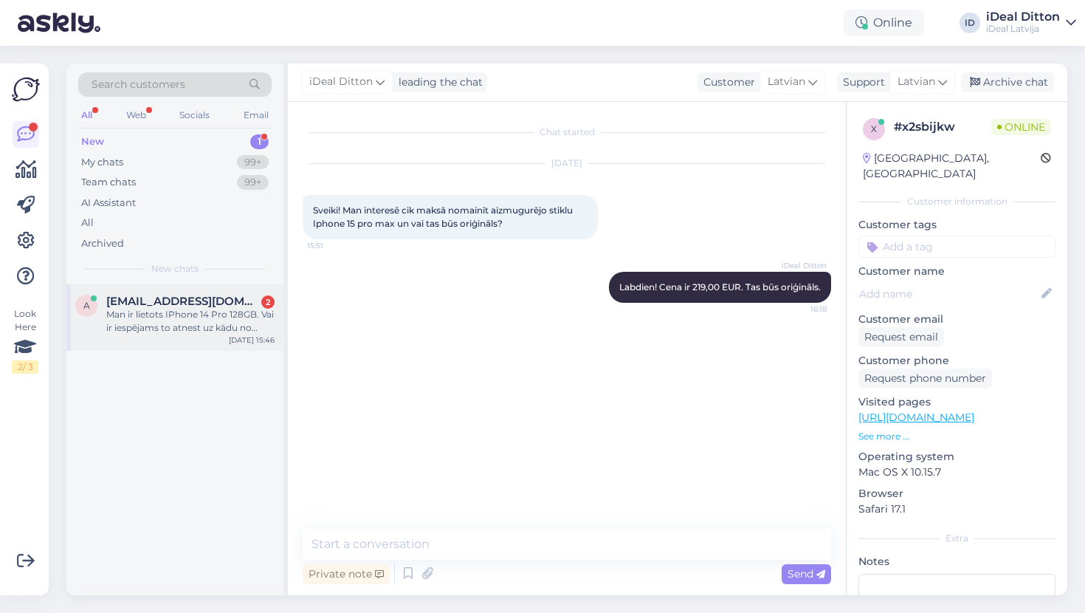
click at [172, 302] on span "aleksandrsgailitis1@gmail.com" at bounding box center [183, 300] width 154 height 13
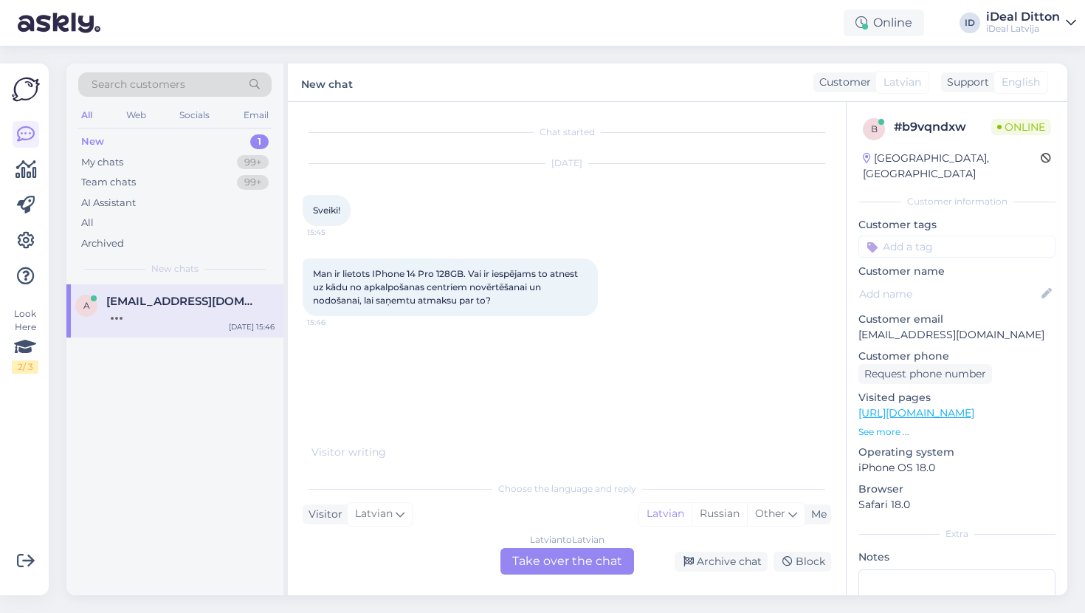
click at [131, 144] on div "New 1" at bounding box center [174, 141] width 193 height 21
click at [112, 162] on div "My chats" at bounding box center [102, 162] width 42 height 15
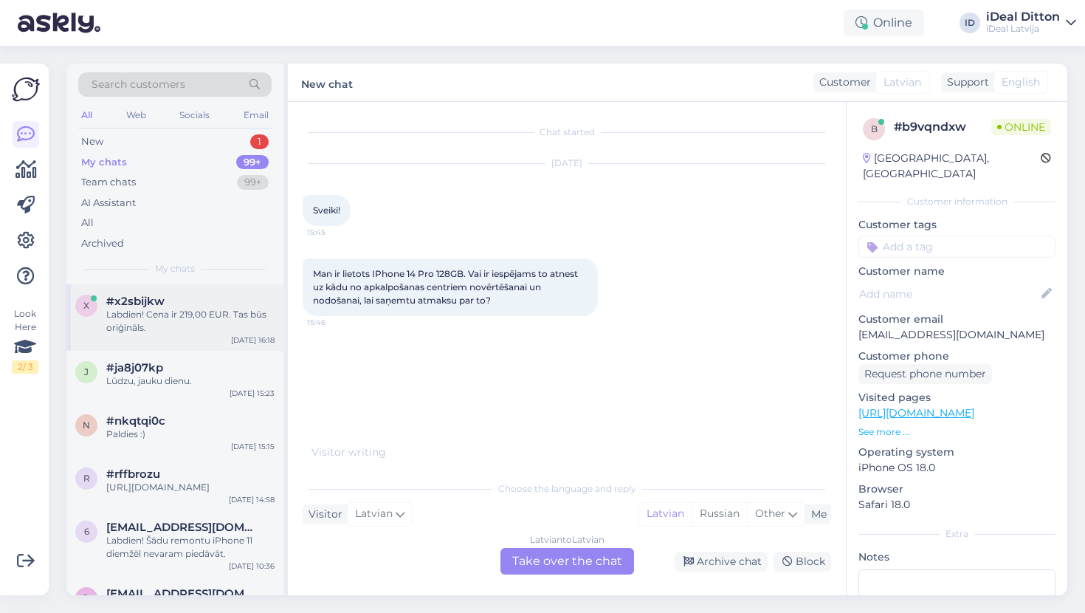
click at [179, 320] on div "Labdien! Cena ir 219,00 EUR. Tas būs oriģināls." at bounding box center [190, 321] width 168 height 27
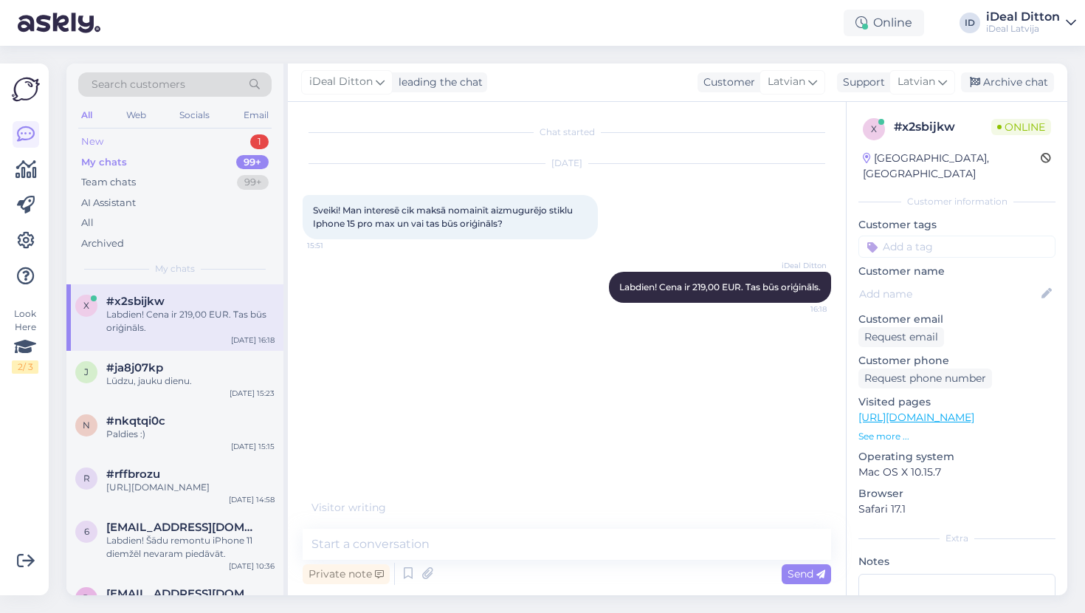
click at [128, 140] on div "New 1" at bounding box center [174, 141] width 193 height 21
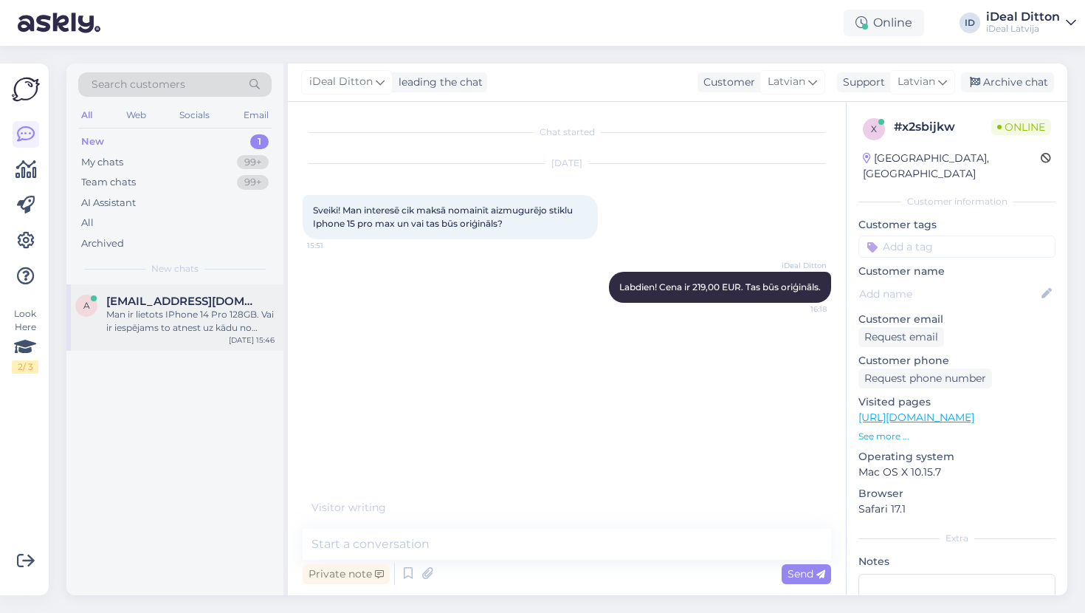
click at [168, 308] on div "Man ir lietots IPhone 14 Pro 128GB. Vai ir iespējams to atnest uz kādu no apkal…" at bounding box center [190, 321] width 168 height 27
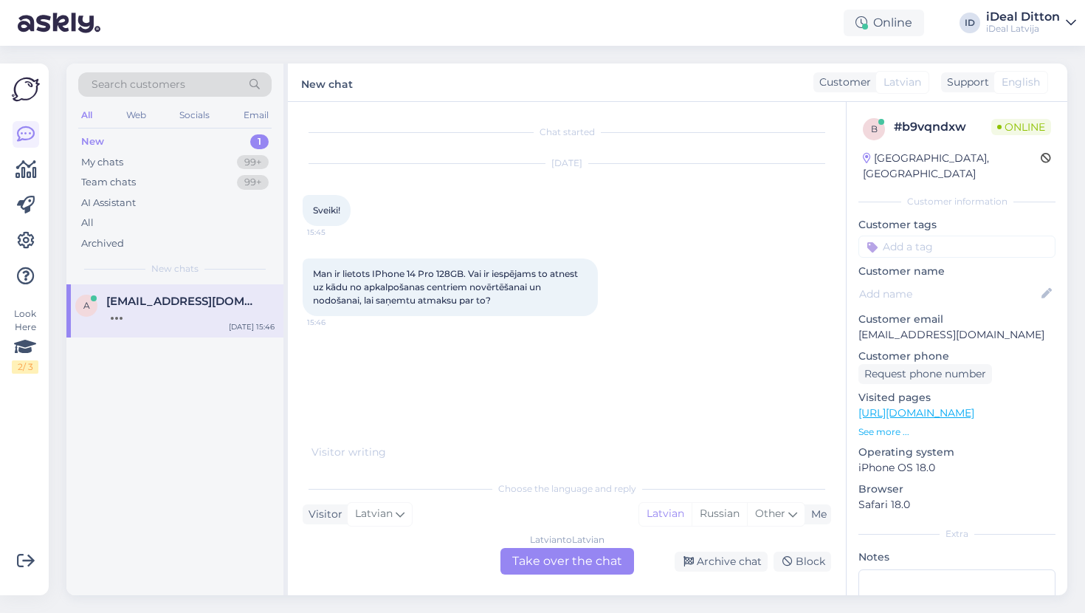
click at [526, 558] on div "Latvian to Latvian Take over the chat" at bounding box center [567, 561] width 134 height 27
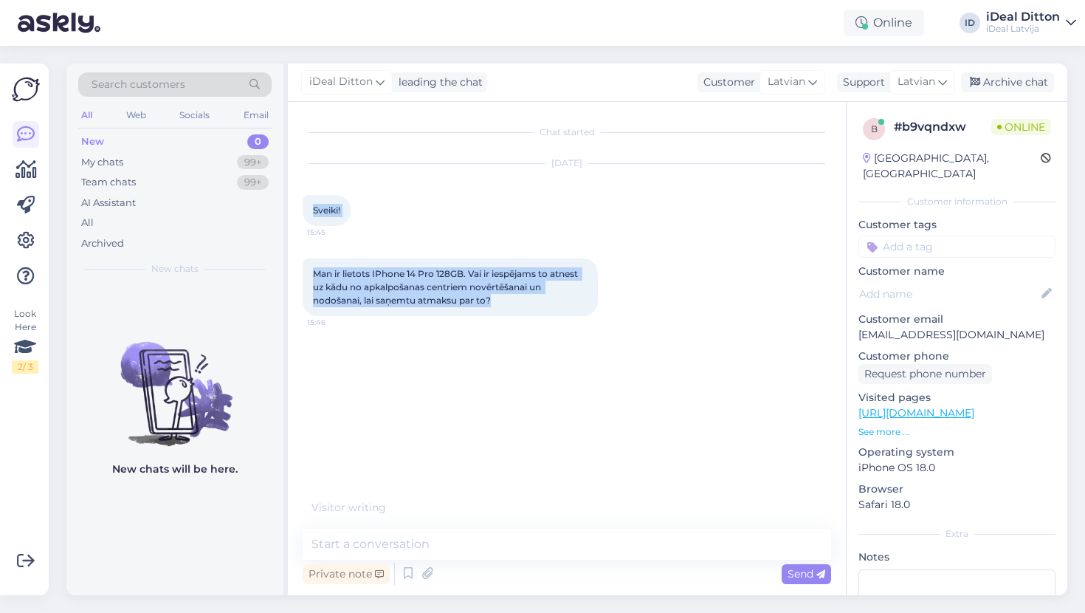
drag, startPoint x: 310, startPoint y: 206, endPoint x: 533, endPoint y: 314, distance: 247.9
click at [533, 314] on div "Chat started Aug 13 2025 Sveiki! 15:45 Man ir lietots IPhone 14 Pro 128GB. Vai …" at bounding box center [574, 308] width 542 height 383
copy div "Sveiki! 15:45 Man ir lietots IPhone 14 Pro 128GB. Vai ir iespējams to atnest uz…"
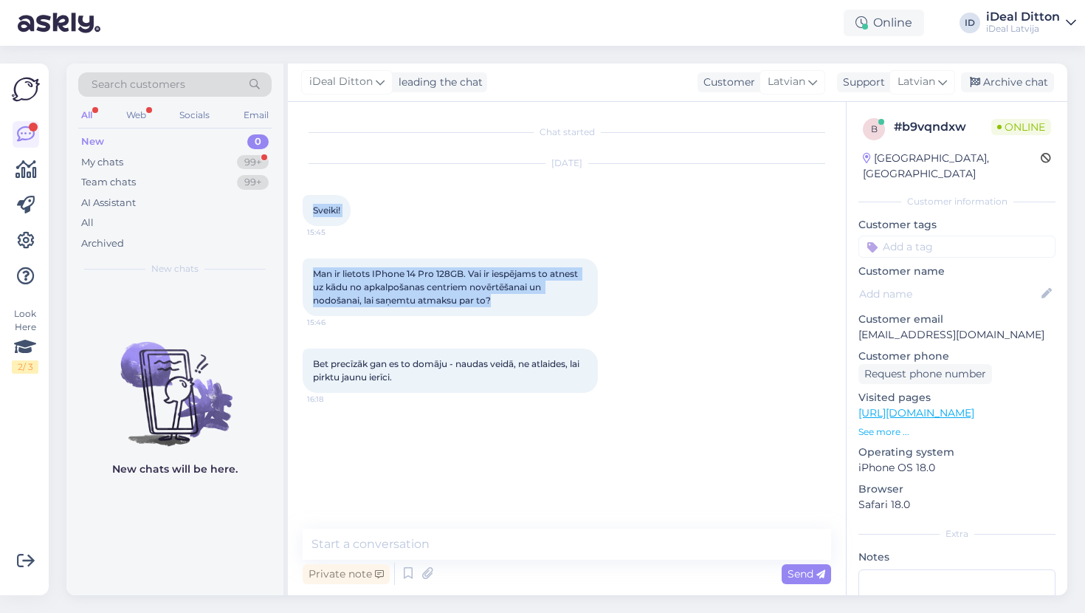
drag, startPoint x: 393, startPoint y: 376, endPoint x: 304, endPoint y: 205, distance: 192.4
click at [304, 205] on div "Chat started Aug 13 2025 Sveiki! 15:45 Man ir lietots IPhone 14 Pro 128GB. Vai …" at bounding box center [574, 316] width 542 height 399
copy div "Sveiki! 15:45 Man ir lietots IPhone 14 Pro 128GB. Vai ir iespējams to atnest uz…"
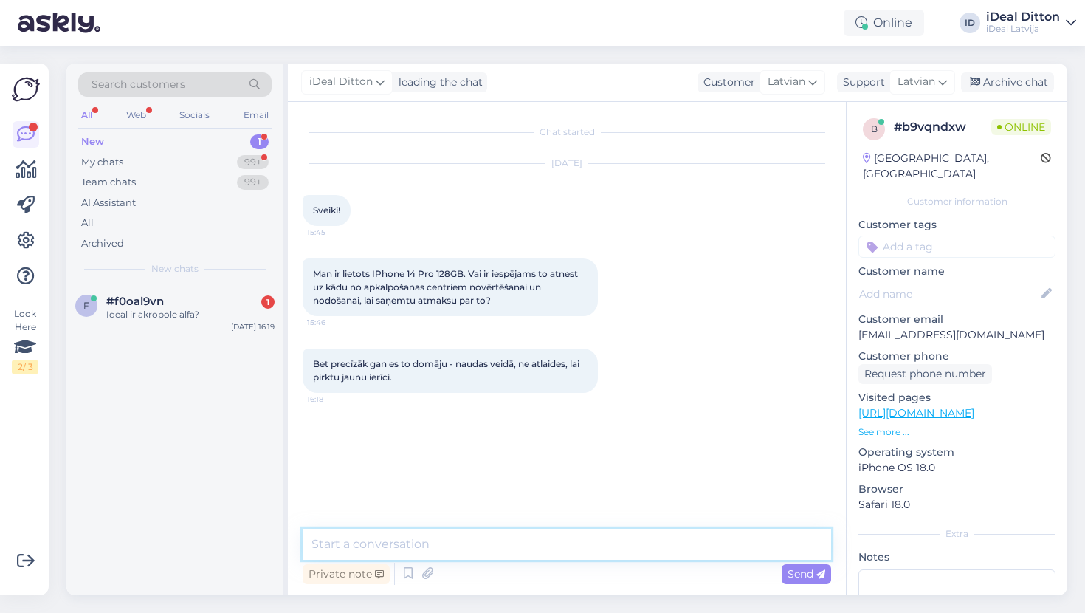
click at [404, 548] on textarea at bounding box center [567, 543] width 528 height 31
paste textarea "Labdien! Diemžēl atlīdzība naudā nav iespējama – Jūs varat izmantot ierīci kā d…"
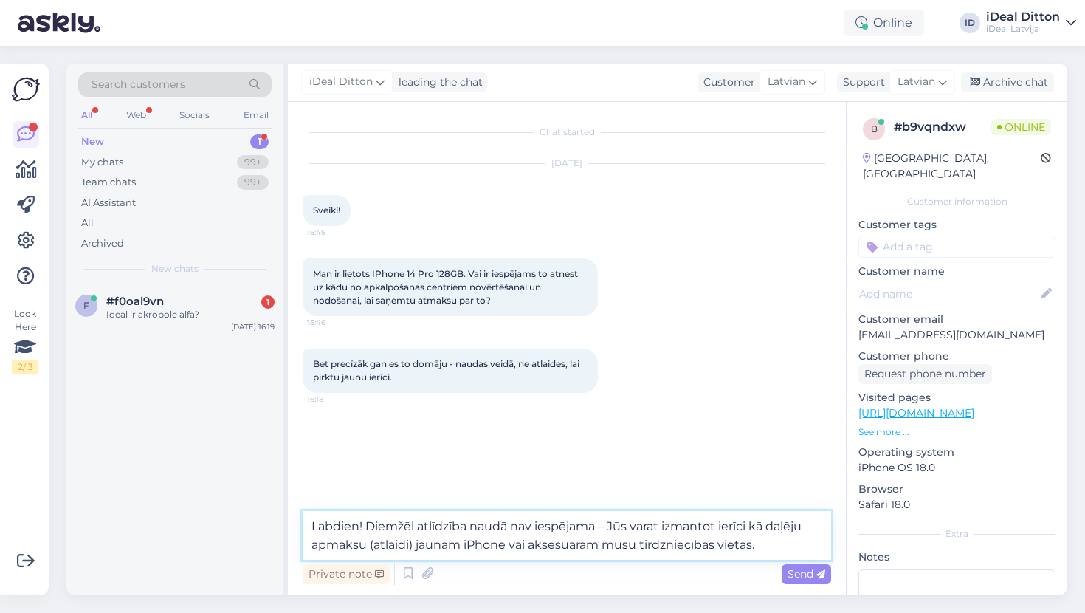
click at [367, 523] on textarea "Labdien! Diemžēl atlīdzība naudā nav iespējama – Jūs varat izmantot ierīci kā d…" at bounding box center [567, 535] width 528 height 49
type textarea "Labdienю Diemžēl atlīdzība naudā nav iespējama – Jūs varat izmantot ierīci kā d…"
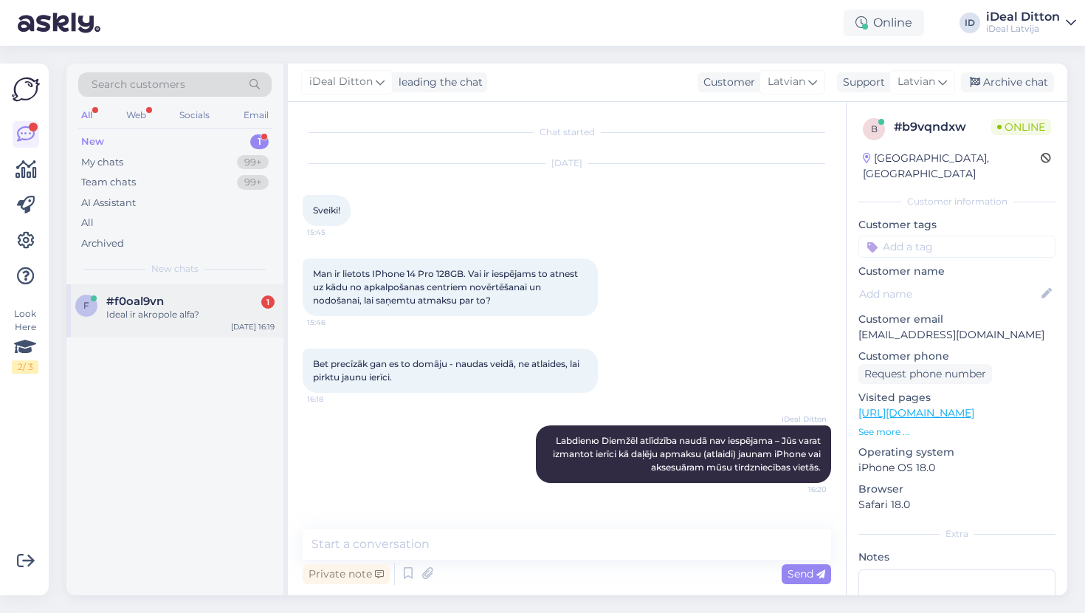
click at [179, 308] on div "Ideal ir akropole alfa?" at bounding box center [190, 314] width 168 height 13
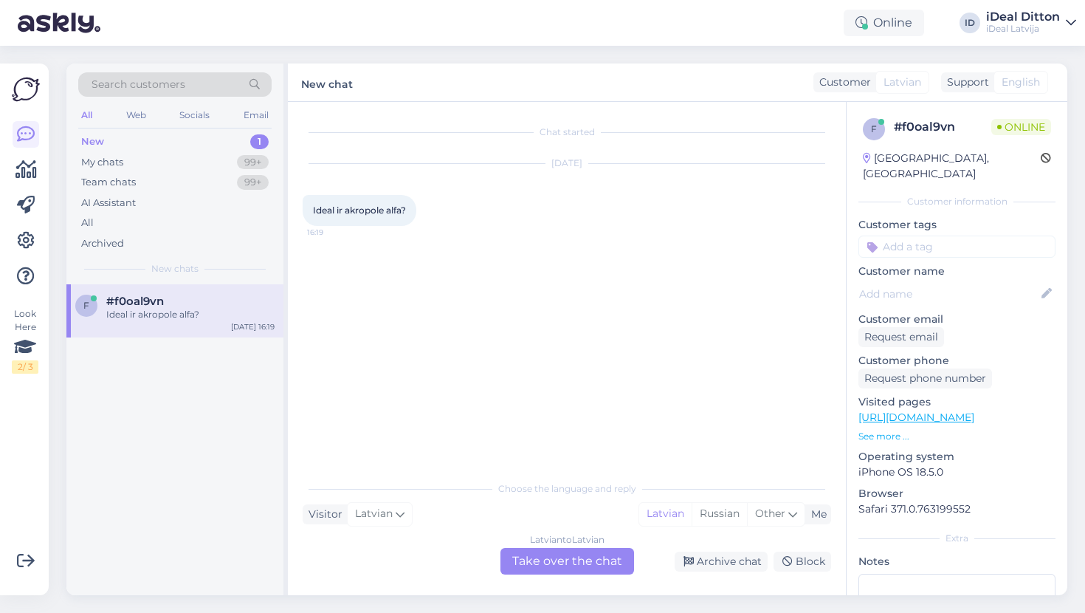
click at [548, 553] on div "Latvian to Latvian Take over the chat" at bounding box center [567, 561] width 134 height 27
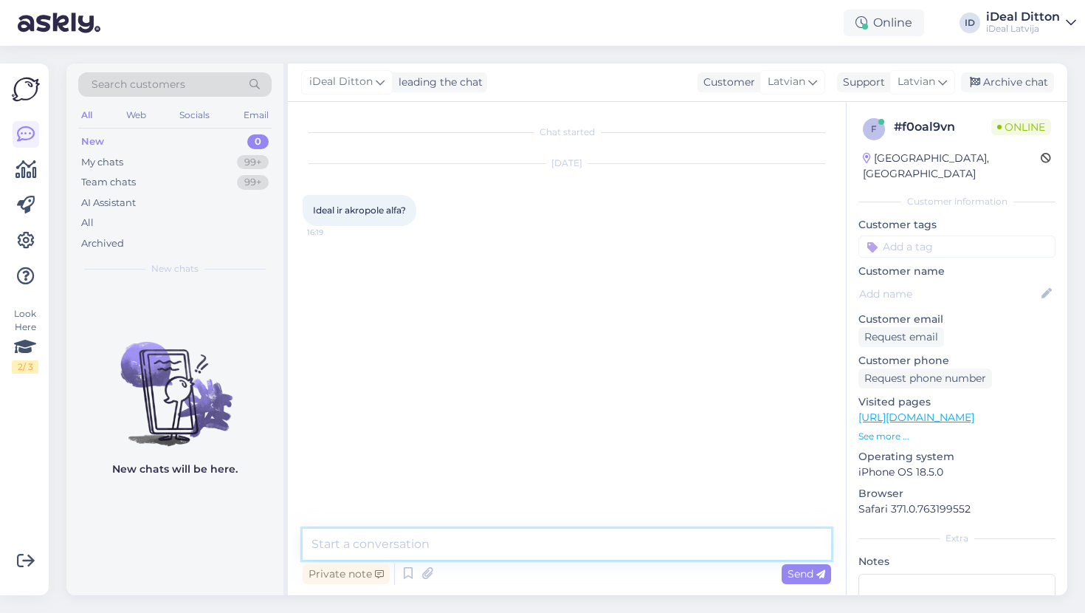
click at [505, 550] on textarea at bounding box center [567, 543] width 528 height 31
type textarea "Д"
paste textarea "https://cec.lv/en/negozi-apple/riga-alfa"
type textarea "Labdien, jā : https://cec.lv/en/negozi-apple/riga-alfa"
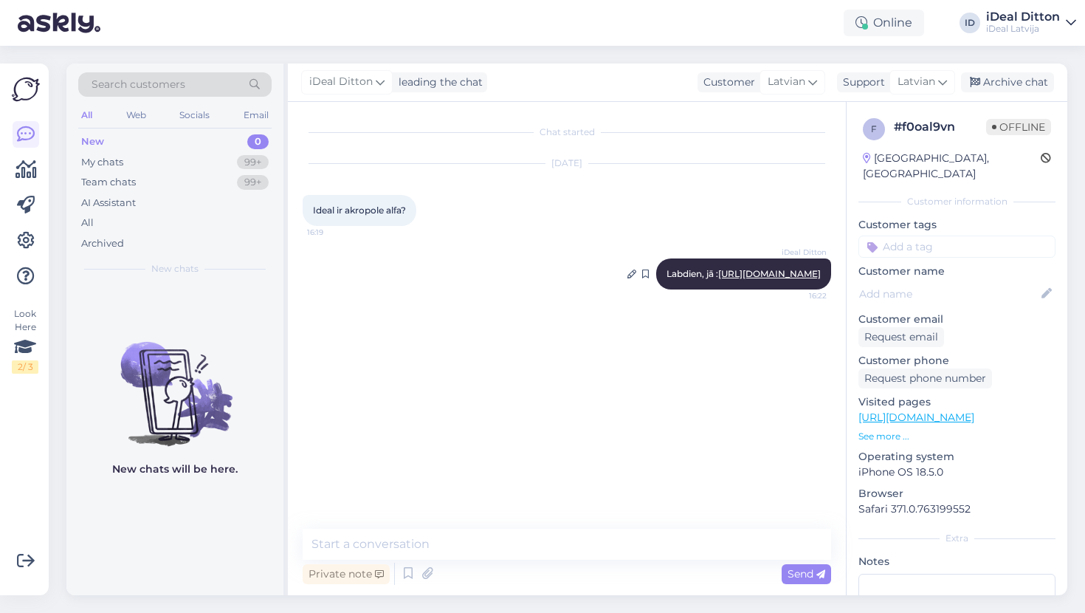
click at [718, 275] on link "https://cec.lv/en/negozi-apple/riga-alfa" at bounding box center [769, 273] width 103 height 11
click at [137, 159] on div "My chats 99+" at bounding box center [174, 162] width 193 height 21
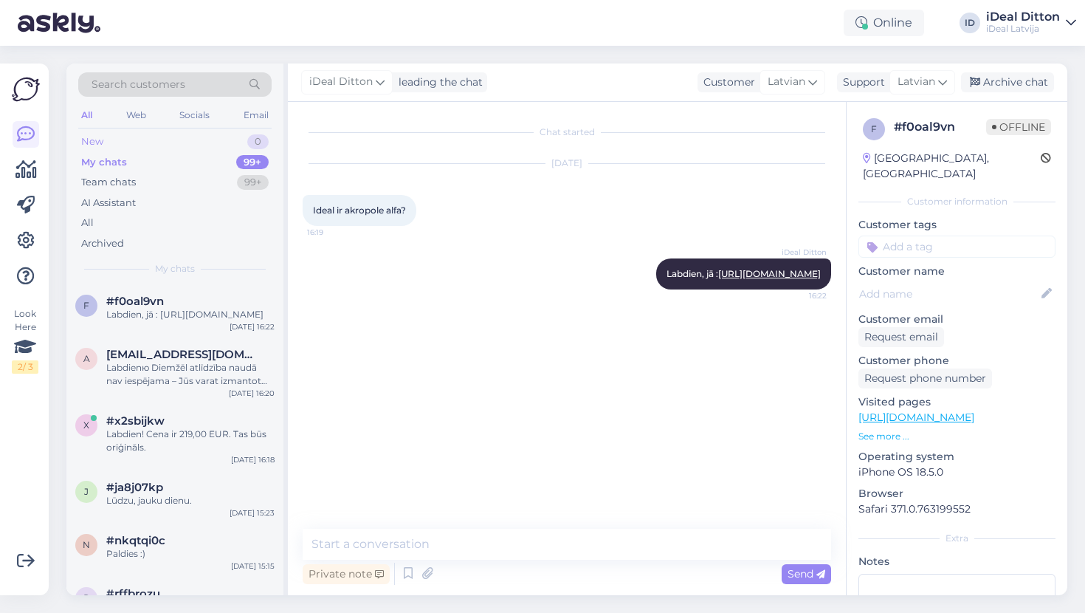
click at [105, 143] on div "New 0" at bounding box center [174, 141] width 193 height 21
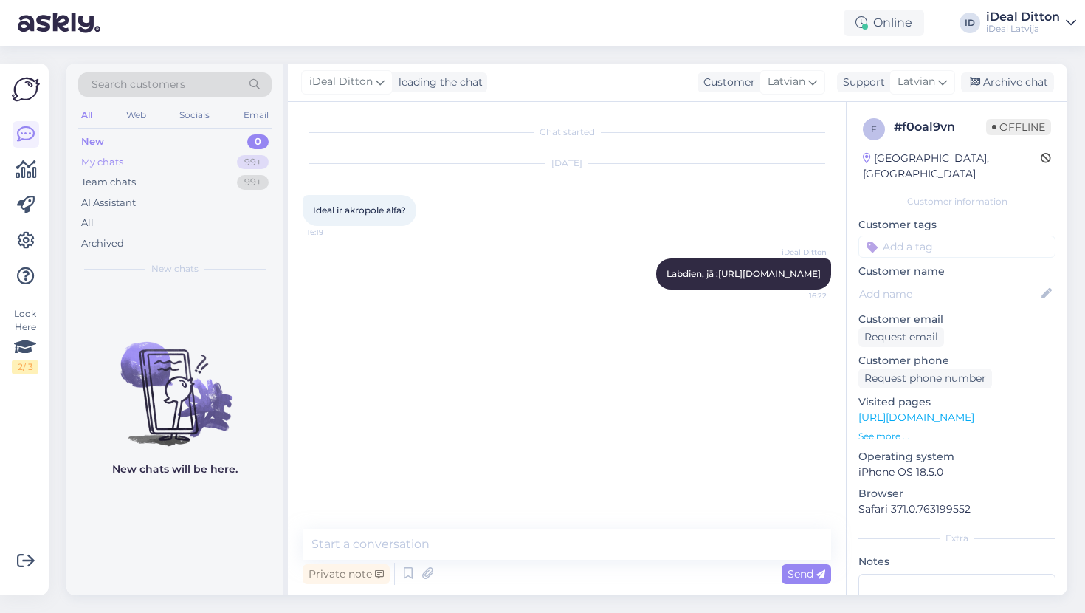
click at [97, 163] on div "My chats" at bounding box center [102, 162] width 42 height 15
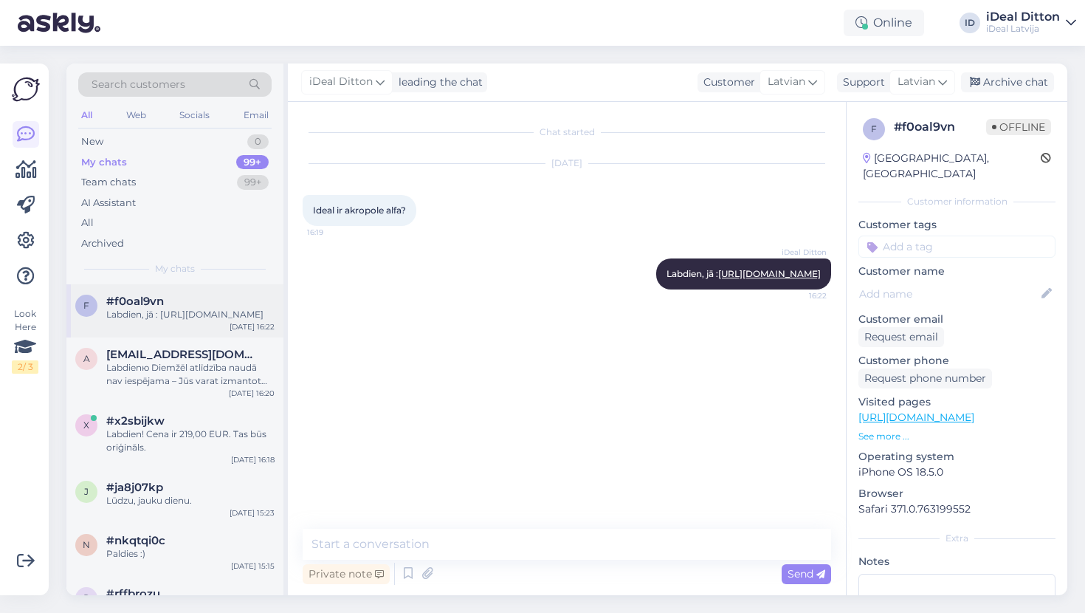
click at [145, 318] on div "Labdien, jā : https://cec.lv/en/negozi-apple/riga-alfa" at bounding box center [190, 314] width 168 height 13
click at [106, 146] on div "New 0" at bounding box center [174, 141] width 193 height 21
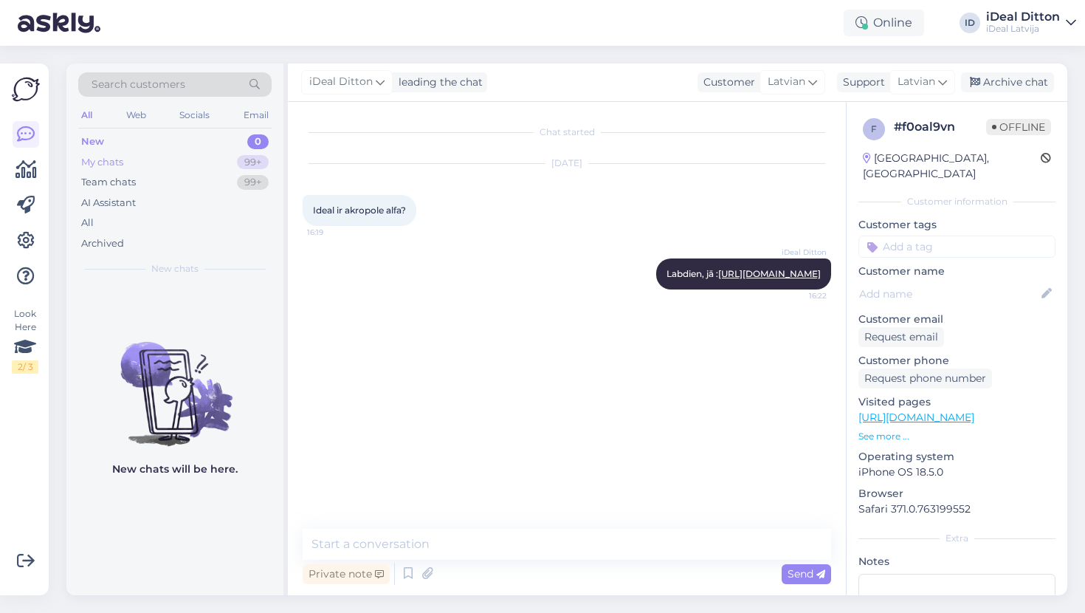
click at [108, 163] on div "My chats" at bounding box center [102, 162] width 42 height 15
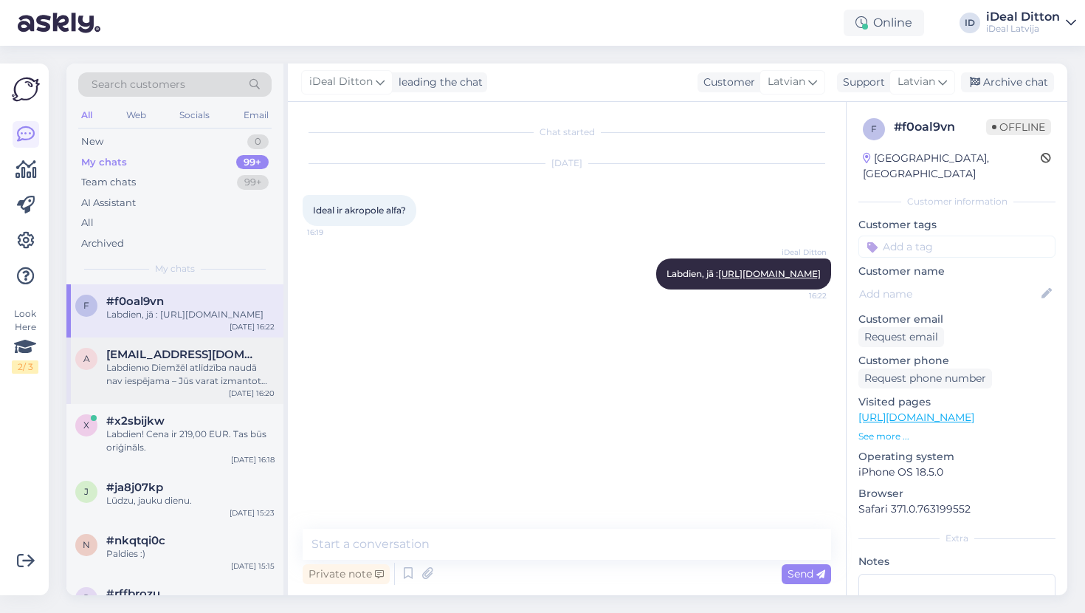
click at [198, 385] on div "Labdienю Diemžēl atlīdzība naudā nav iespējama – Jūs varat izmantot ierīci kā d…" at bounding box center [190, 374] width 168 height 27
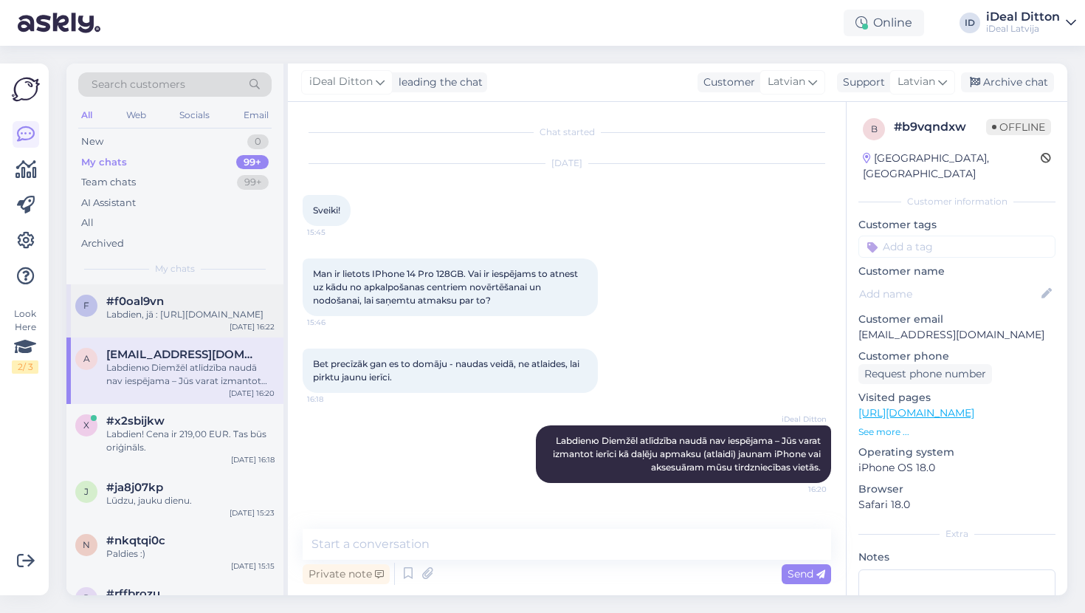
click at [196, 321] on div "Labdien, jā : https://cec.lv/en/negozi-apple/riga-alfa" at bounding box center [190, 314] width 168 height 13
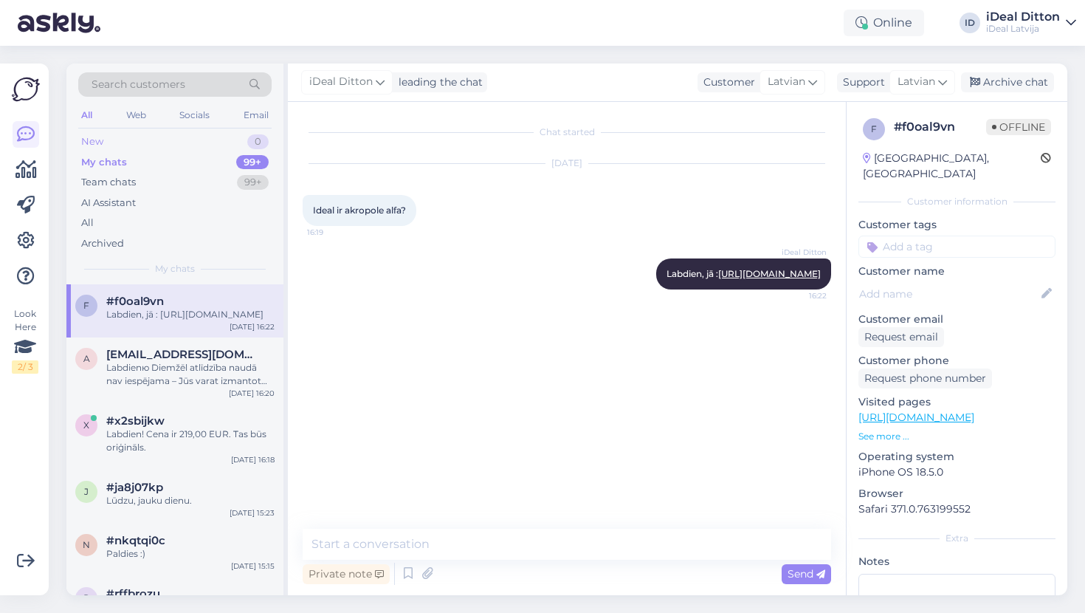
click at [130, 139] on div "New 0" at bounding box center [174, 141] width 193 height 21
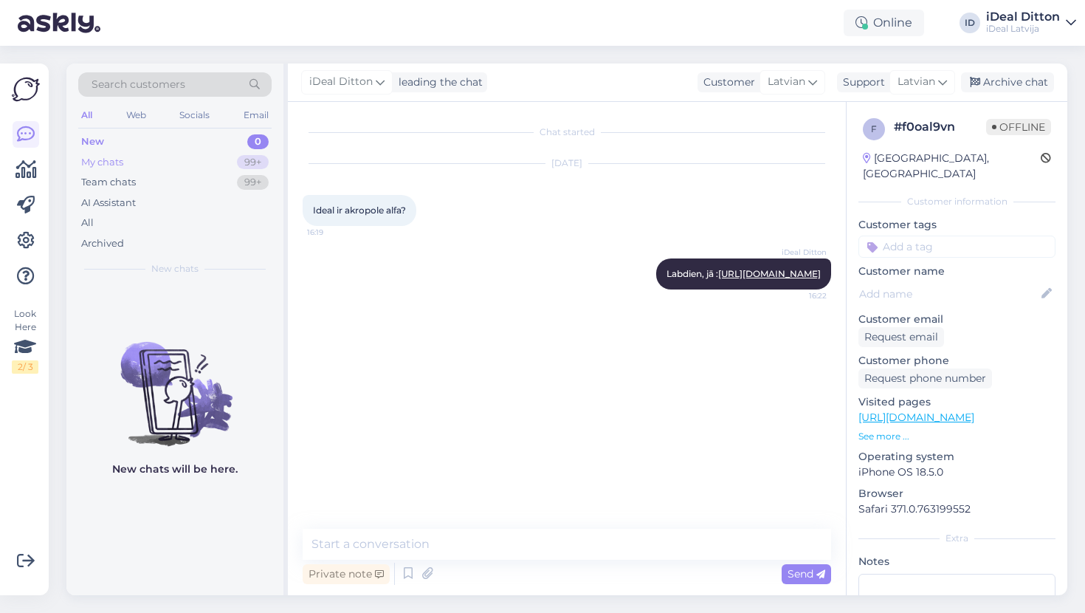
click at [100, 166] on div "My chats" at bounding box center [102, 162] width 42 height 15
